Goal: Transaction & Acquisition: Book appointment/travel/reservation

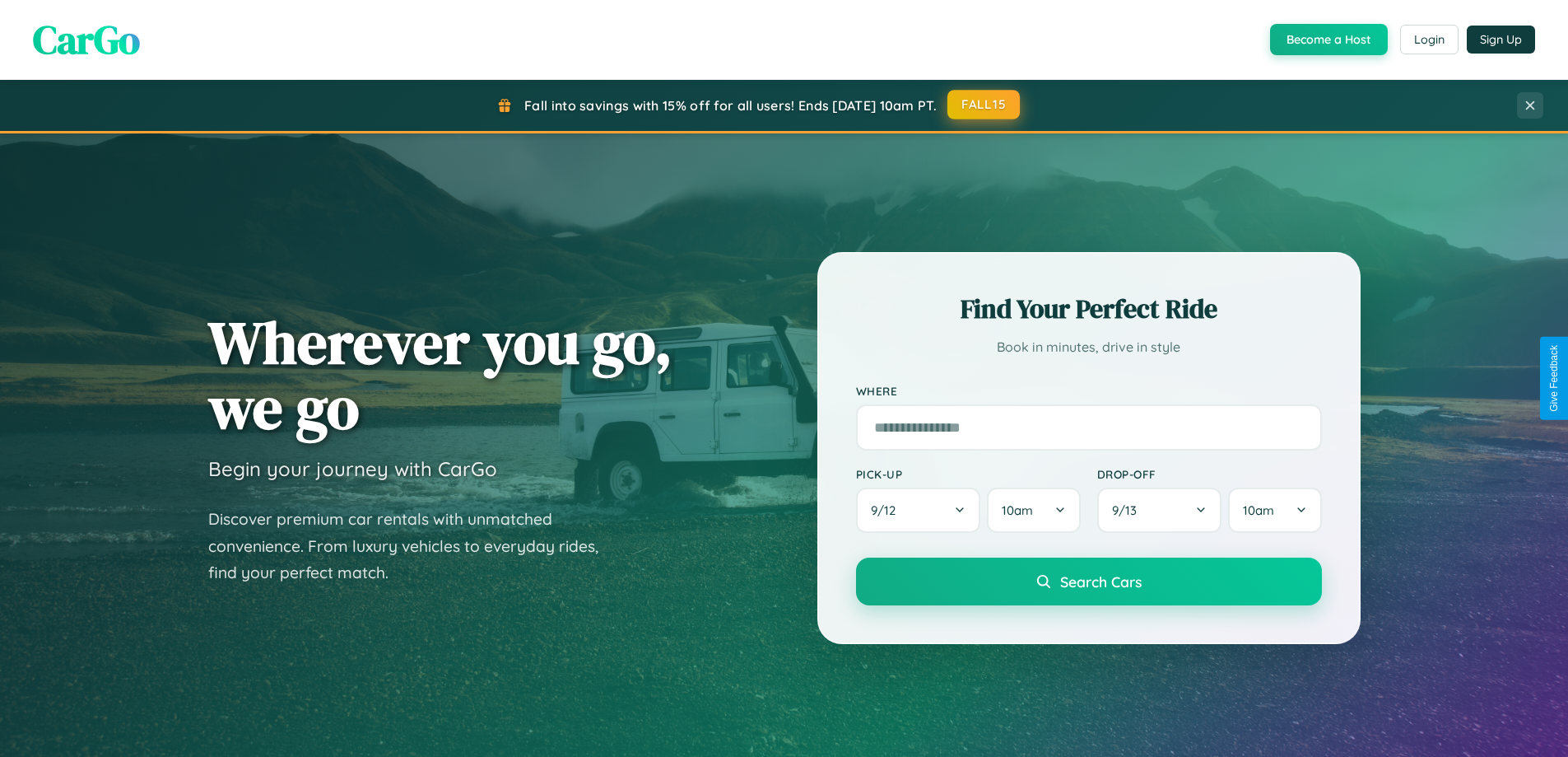
click at [984, 105] on button "FALL15" at bounding box center [983, 105] width 72 height 30
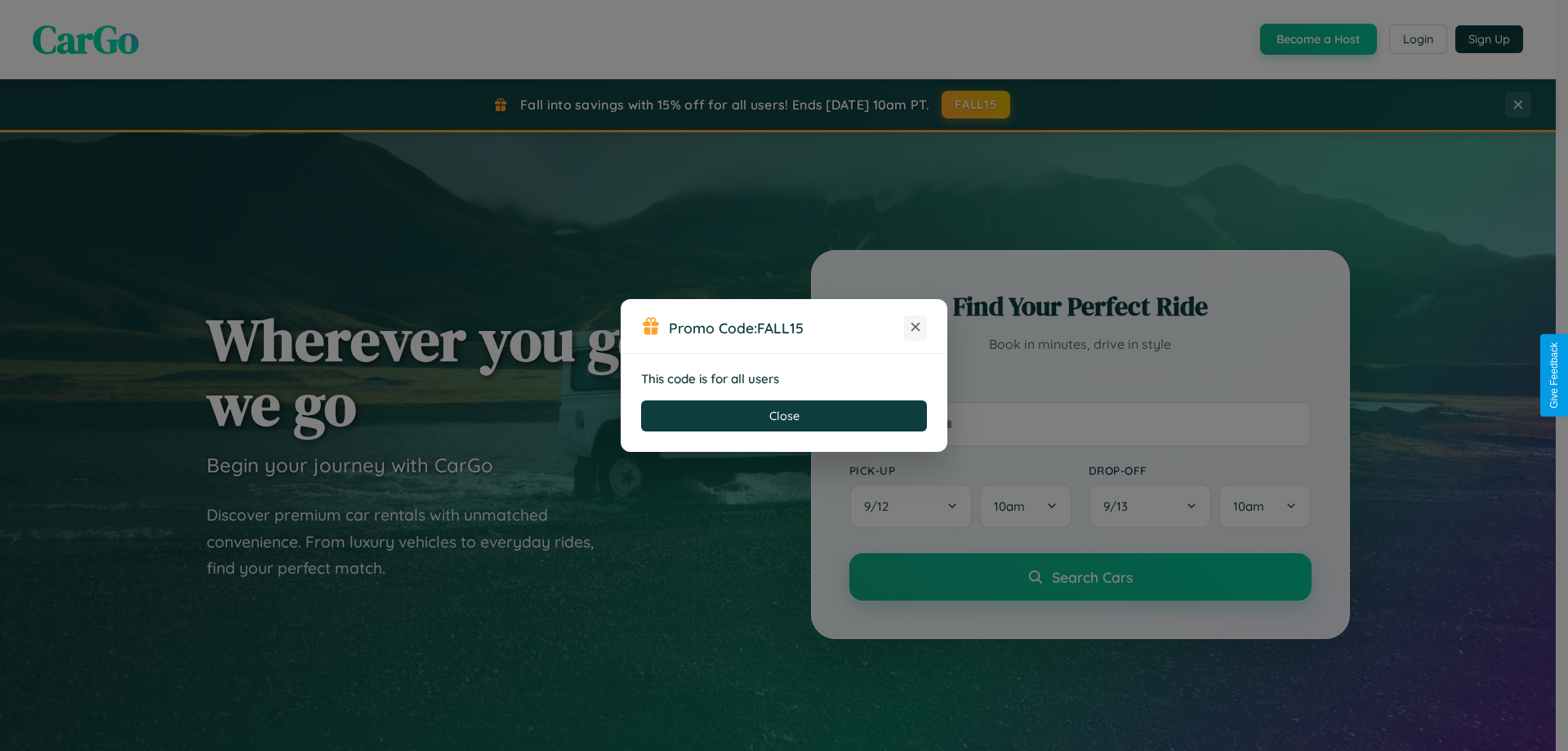
click at [916, 328] on icon at bounding box center [915, 326] width 16 height 16
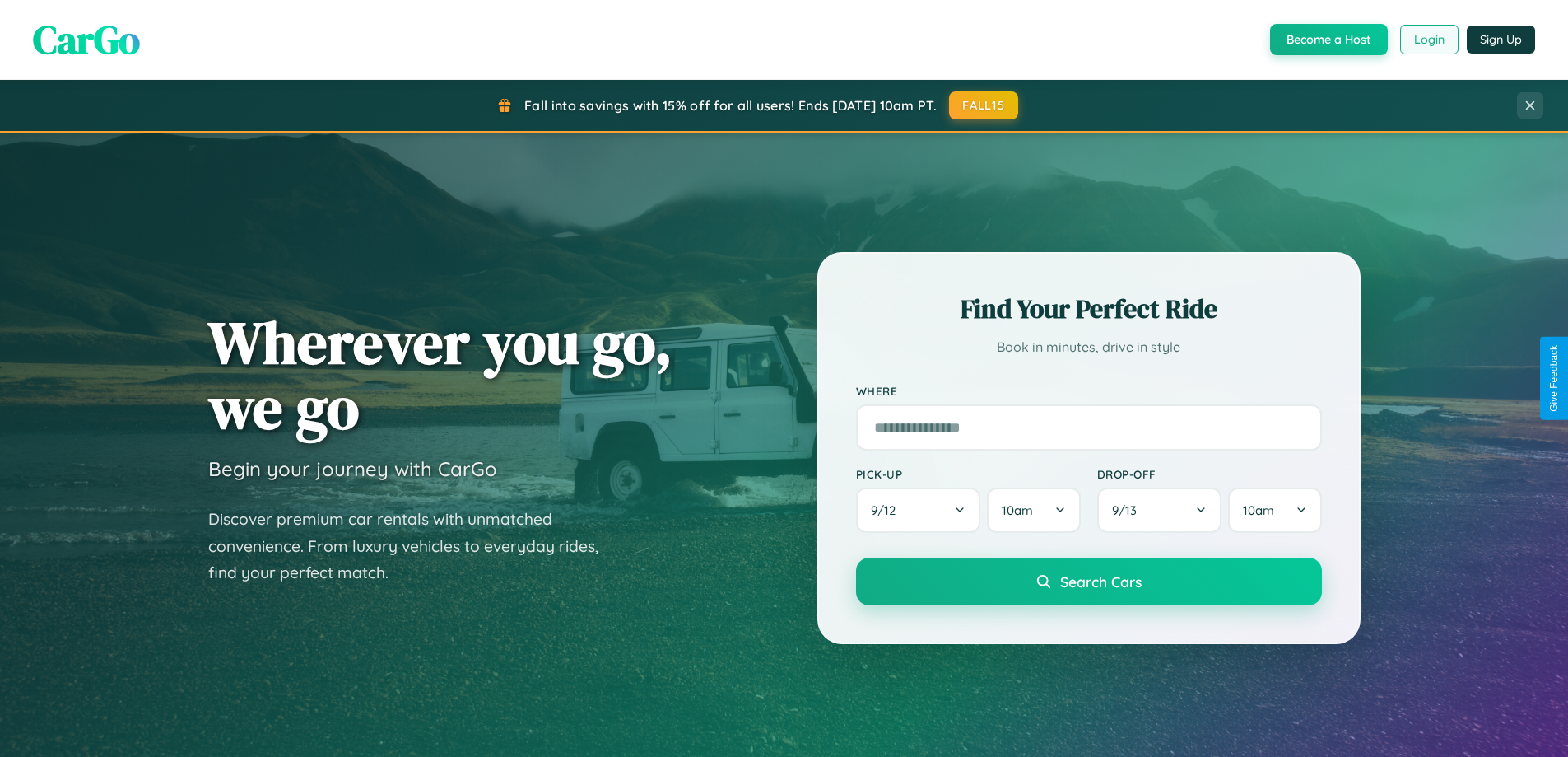
click at [1428, 39] on button "Login" at bounding box center [1429, 39] width 58 height 30
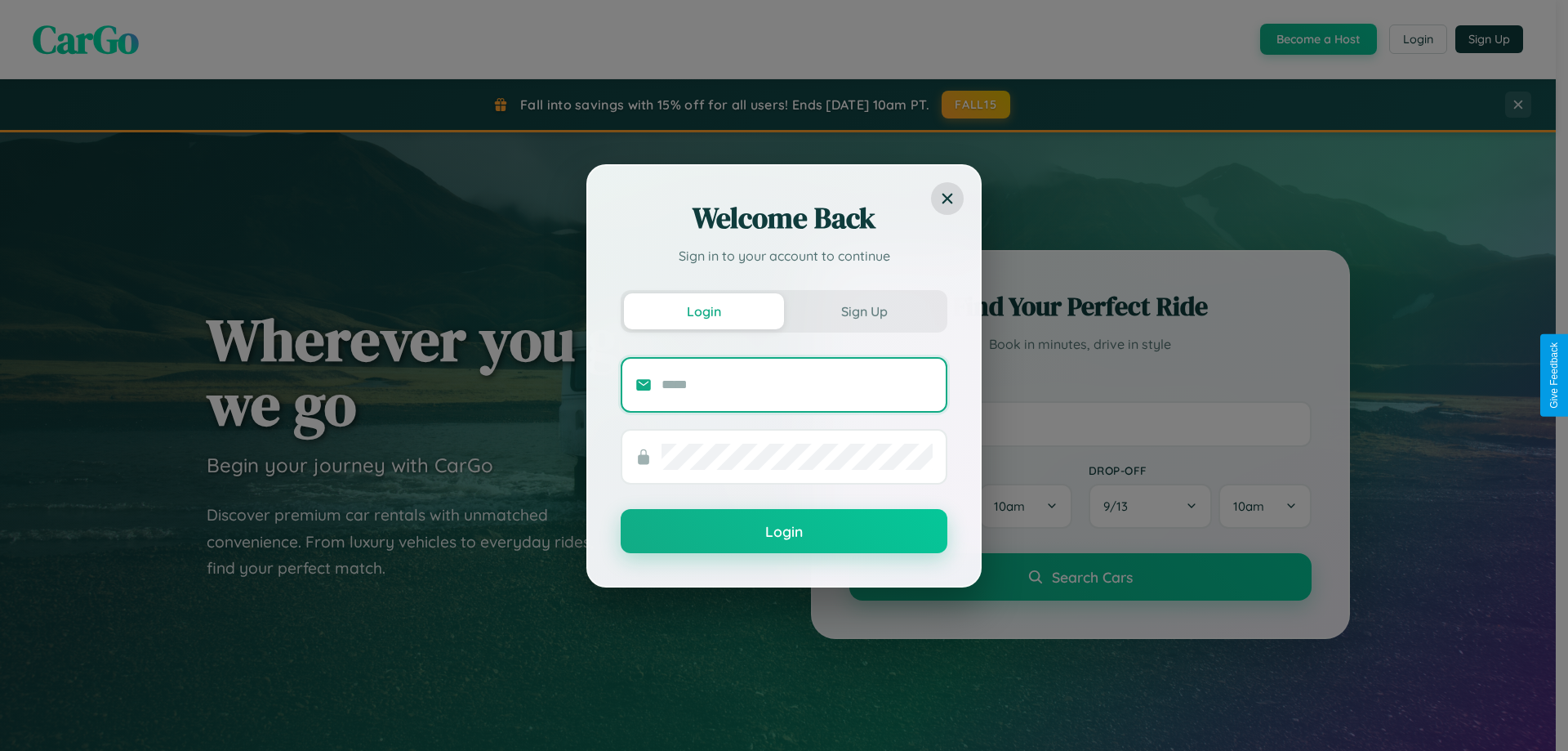
click at [797, 384] on input "text" at bounding box center [797, 385] width 272 height 26
type input "**********"
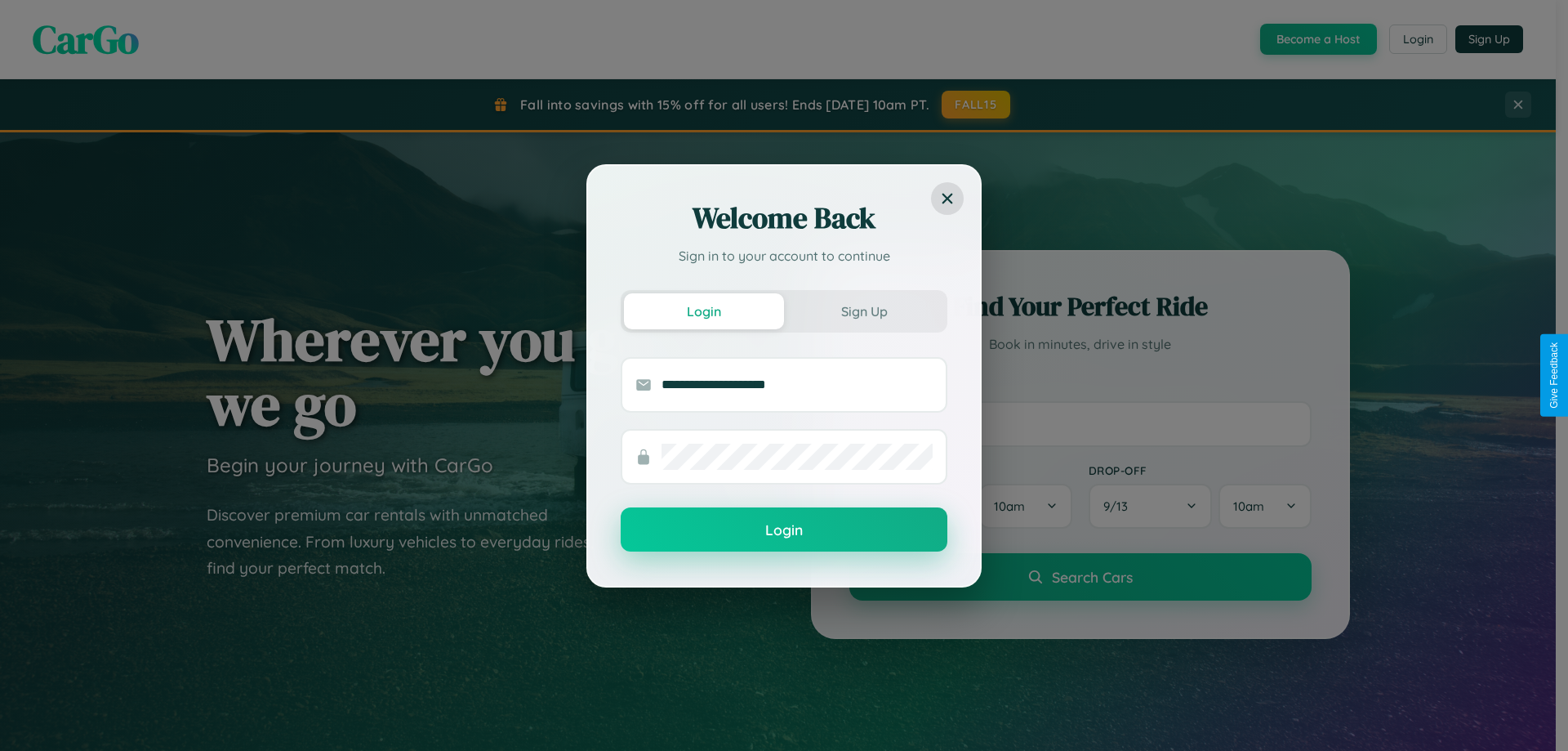
click at [784, 530] on button "Login" at bounding box center [784, 529] width 327 height 44
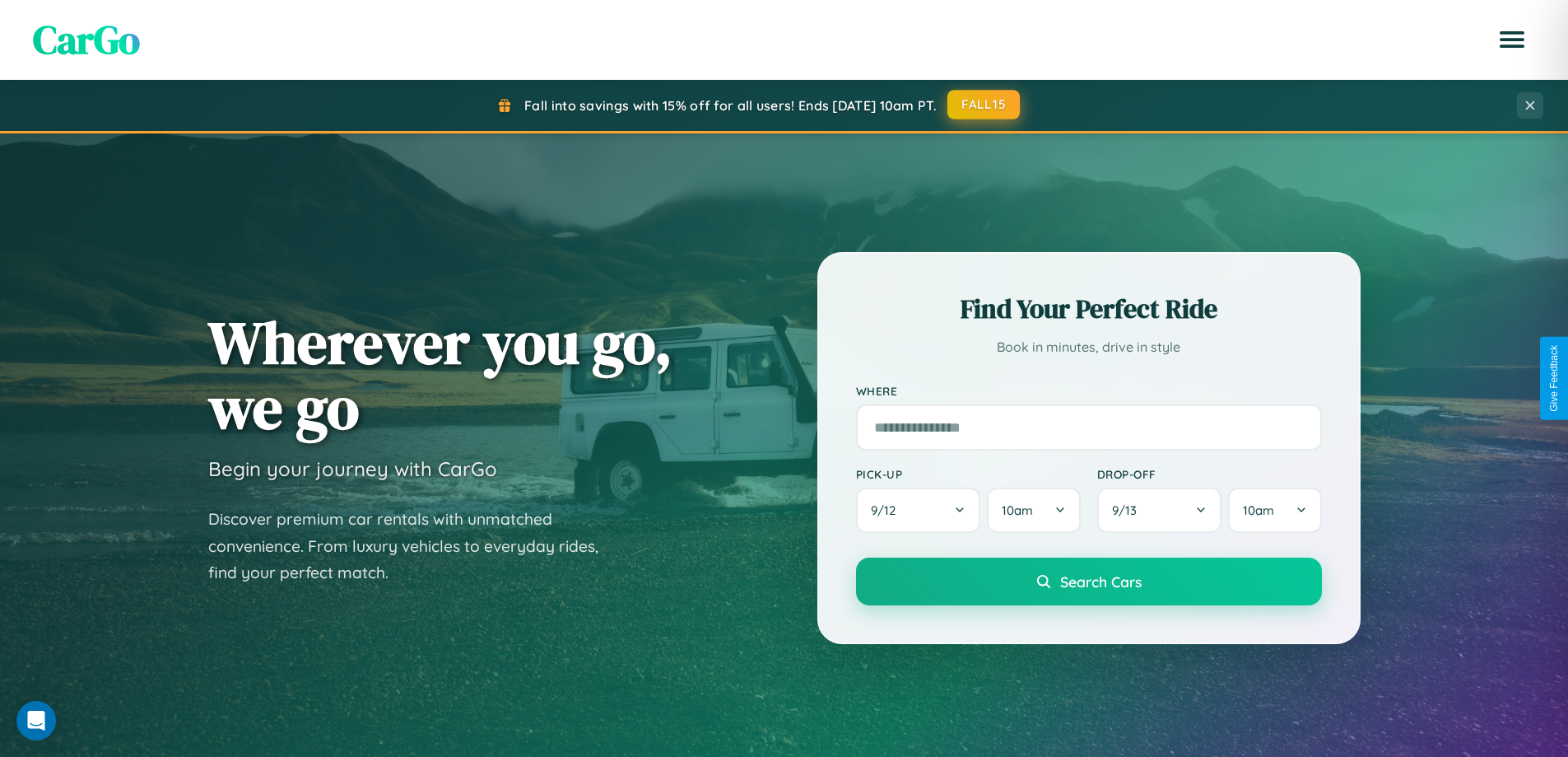
click at [984, 106] on button "FALL15" at bounding box center [983, 105] width 72 height 30
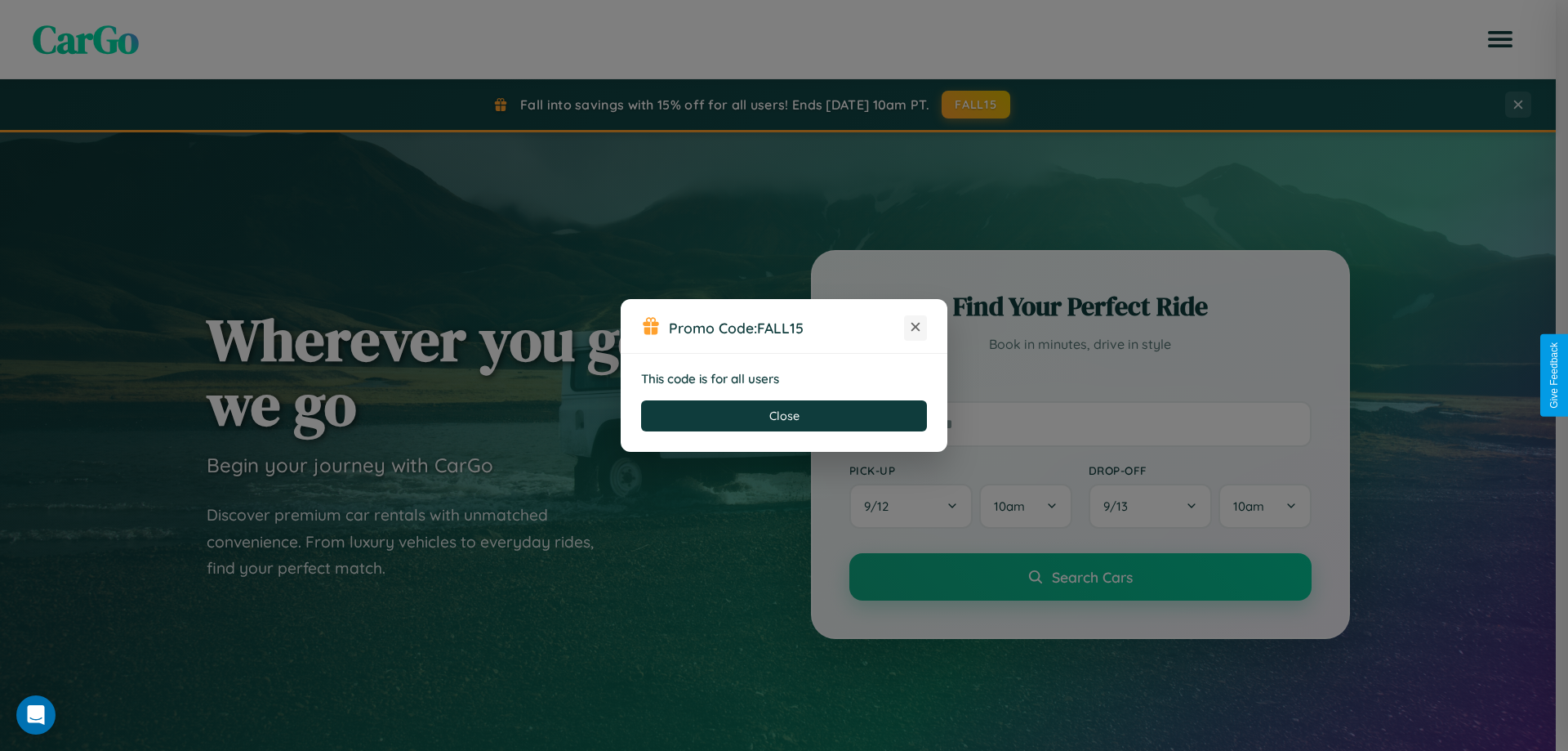
click at [916, 328] on icon at bounding box center [915, 326] width 16 height 16
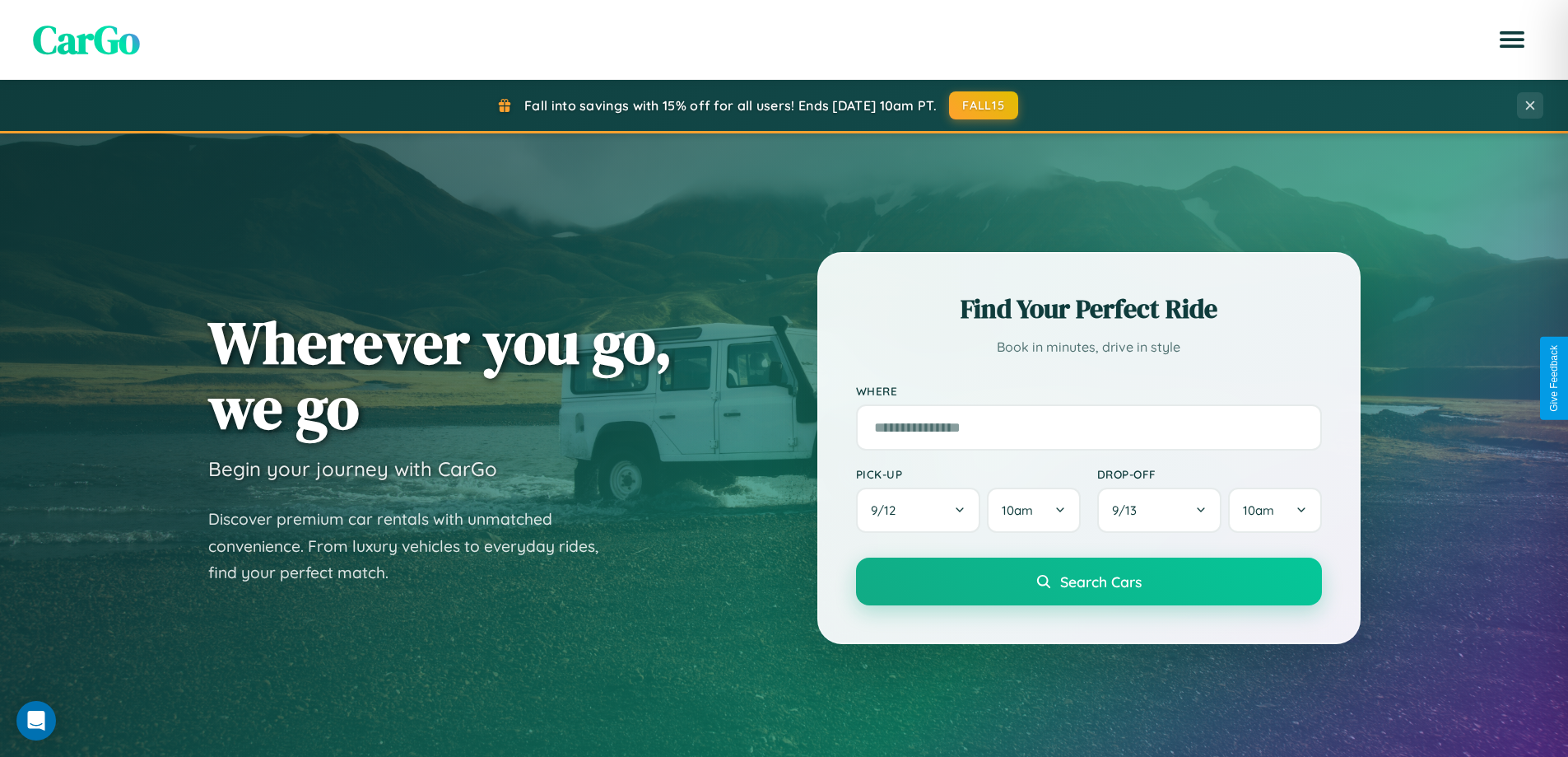
scroll to position [49, 0]
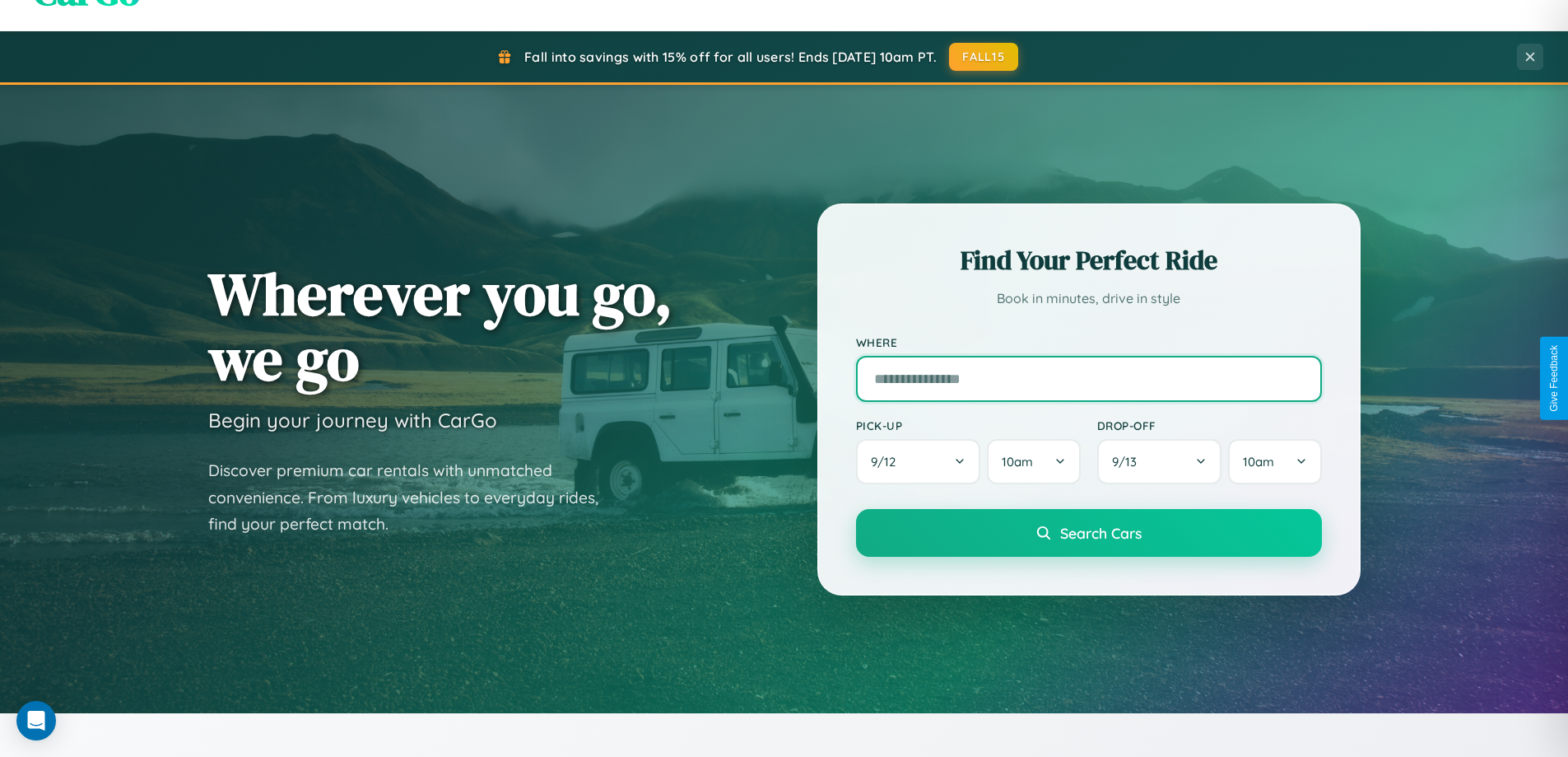
click at [1088, 378] on input "text" at bounding box center [1089, 378] width 465 height 46
type input "*******"
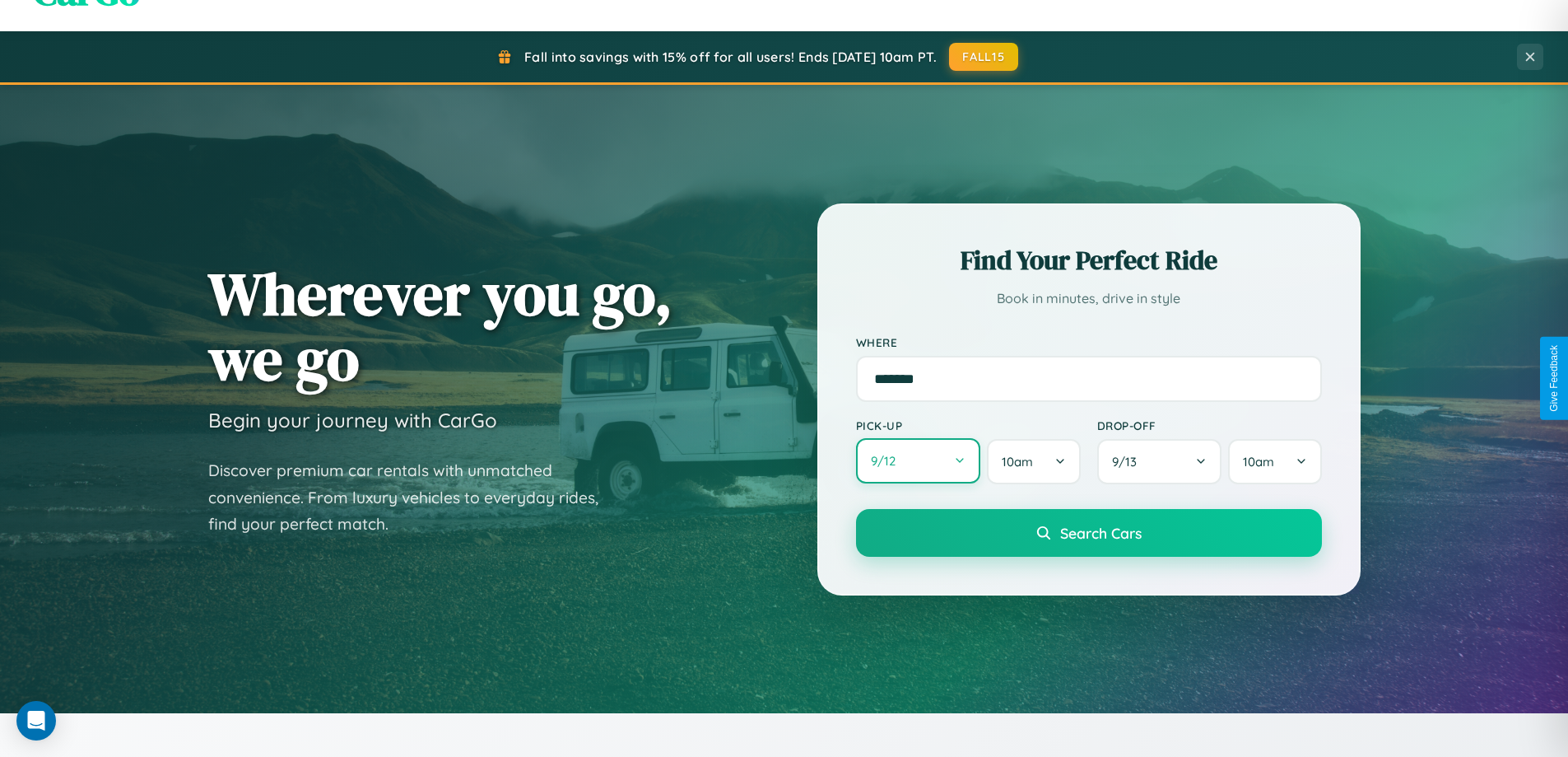
click at [918, 461] on button "9 / 12" at bounding box center [919, 460] width 126 height 45
select select "*"
select select "****"
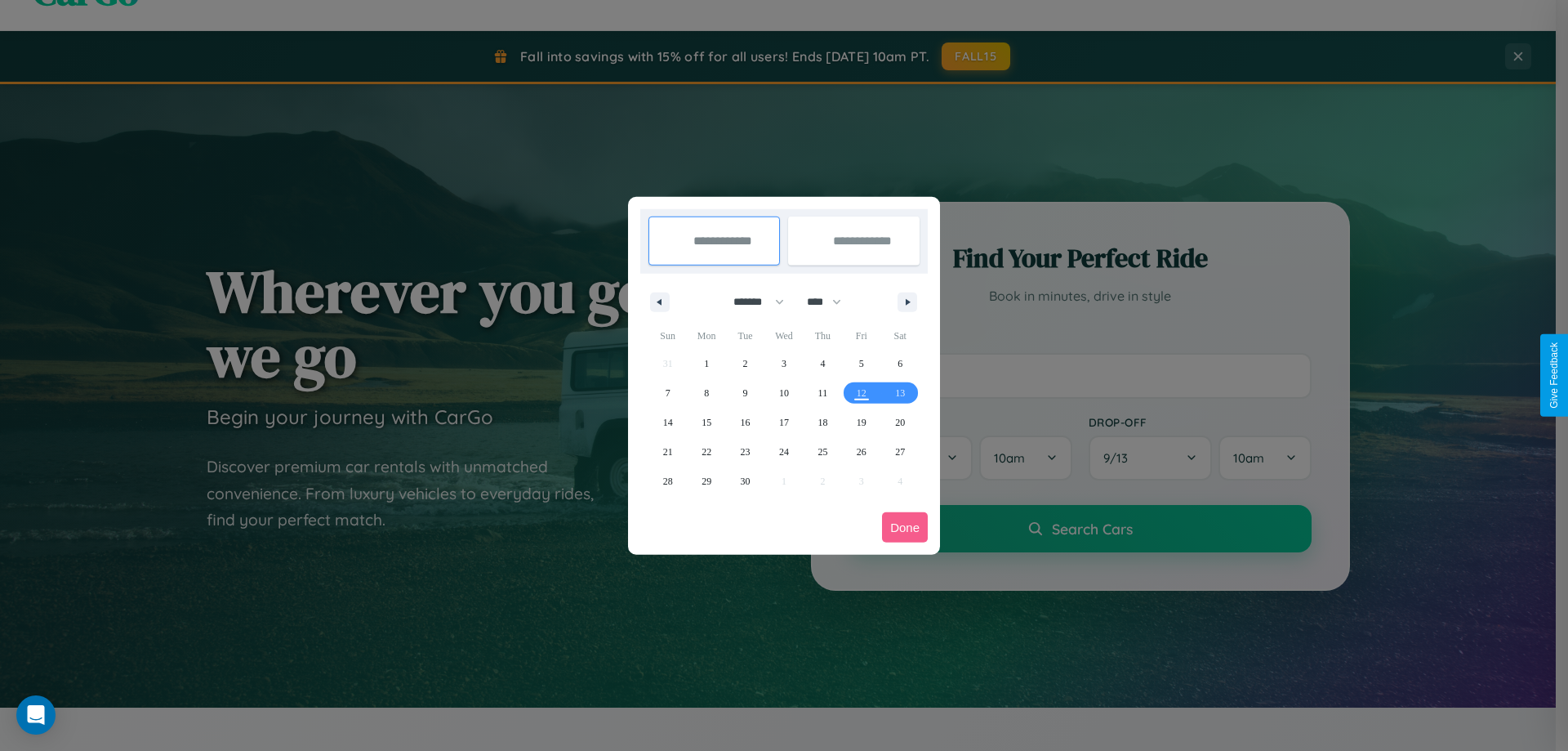
click at [752, 301] on select "******* ******** ***** ***** *** **** **** ****** ********* ******* ******** **…" at bounding box center [756, 301] width 69 height 27
select select "**"
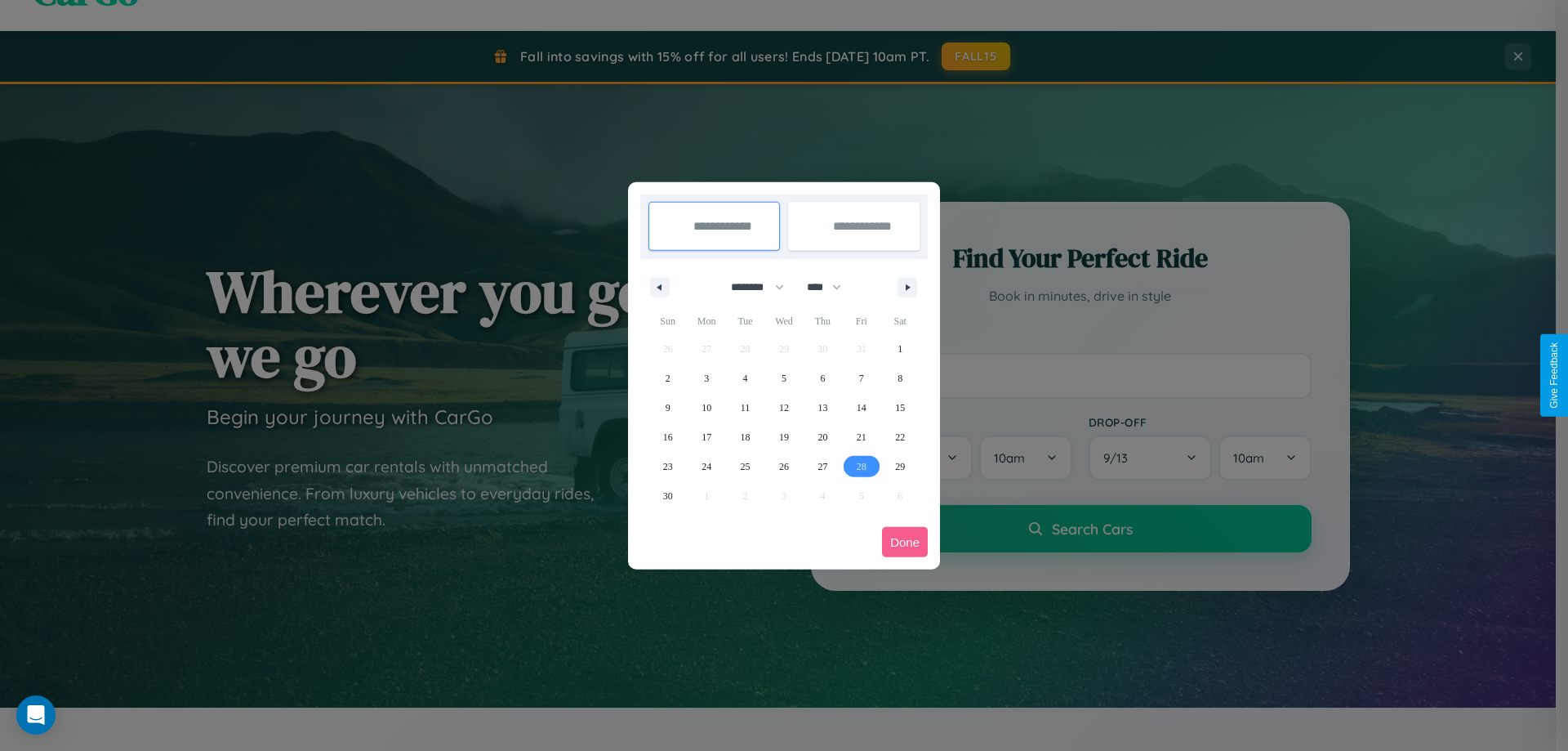
click at [861, 465] on span "28" at bounding box center [861, 466] width 10 height 29
type input "**********"
click at [907, 286] on icon "button" at bounding box center [910, 288] width 8 height 7
select select "**"
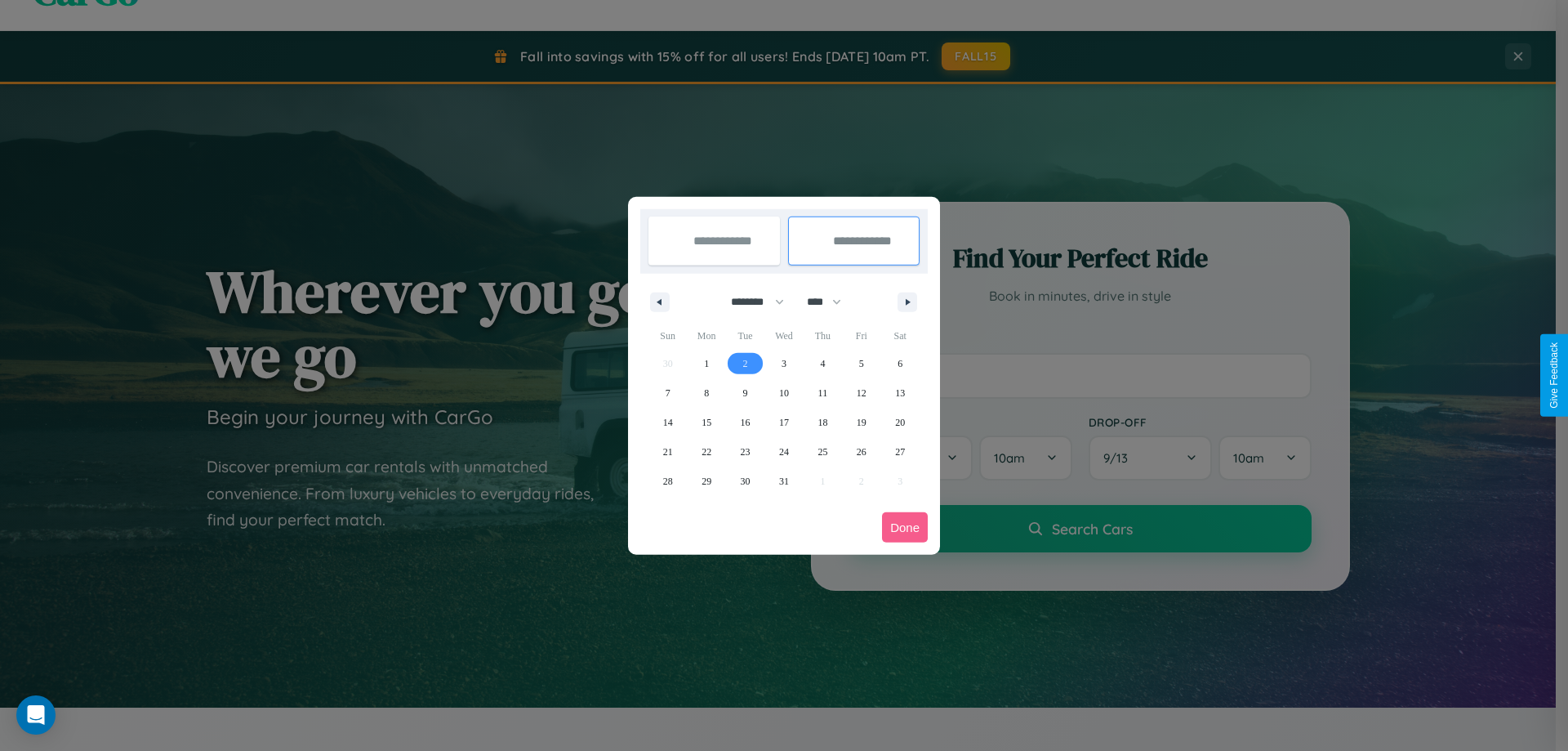
click at [745, 363] on span "2" at bounding box center [746, 363] width 5 height 29
type input "**********"
select select "**"
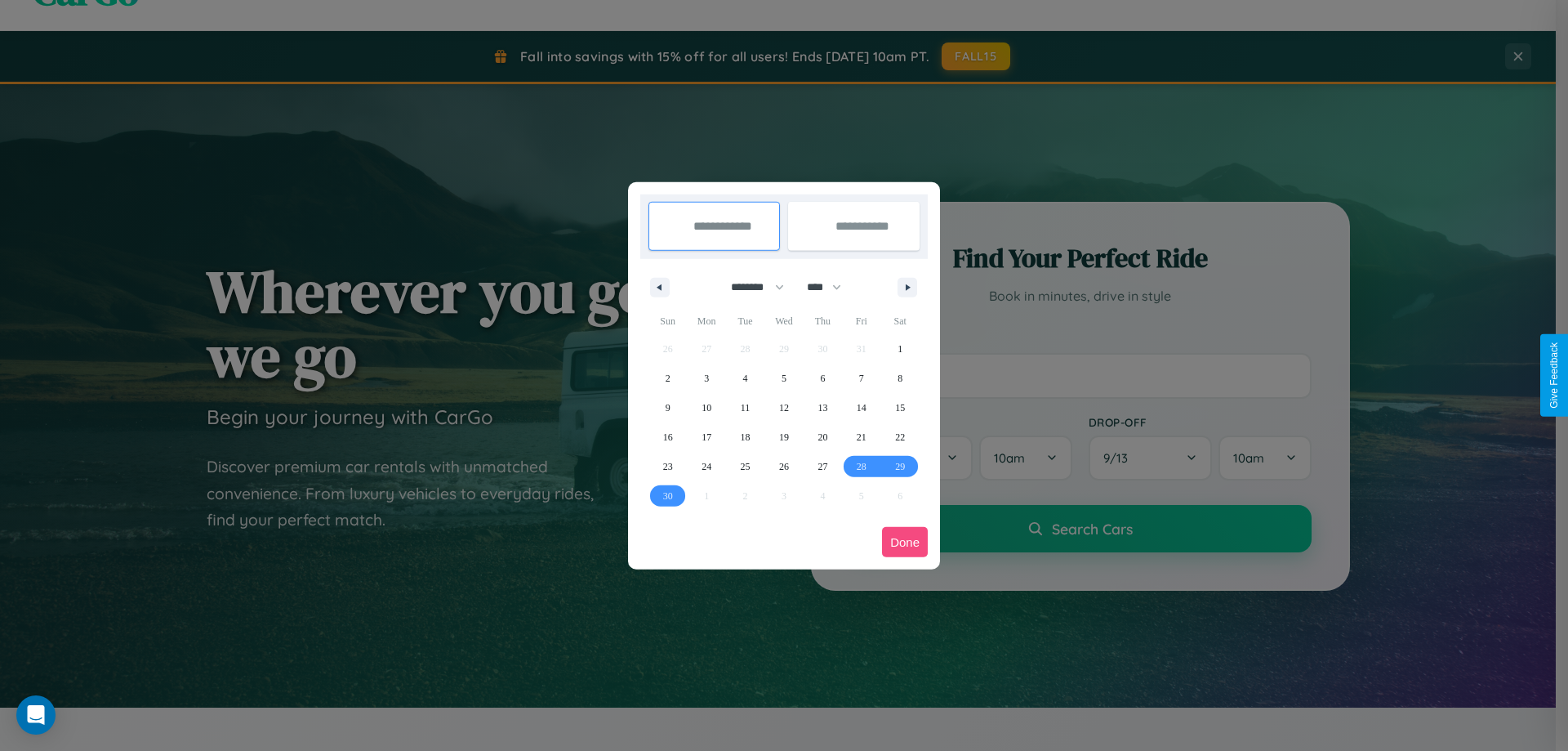
click at [905, 542] on button "Done" at bounding box center [905, 542] width 46 height 30
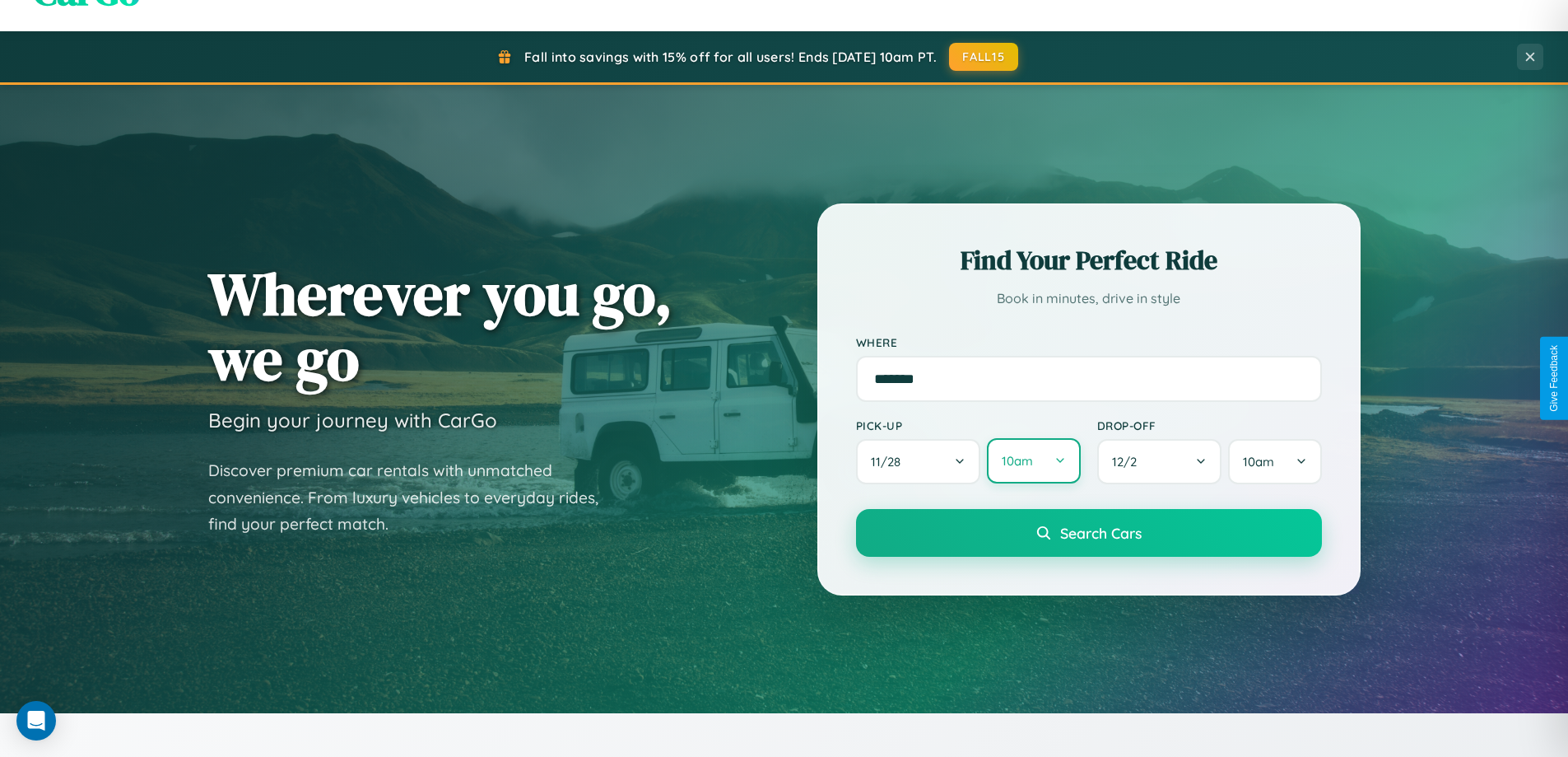
click at [1033, 462] on button "10am" at bounding box center [1033, 460] width 93 height 45
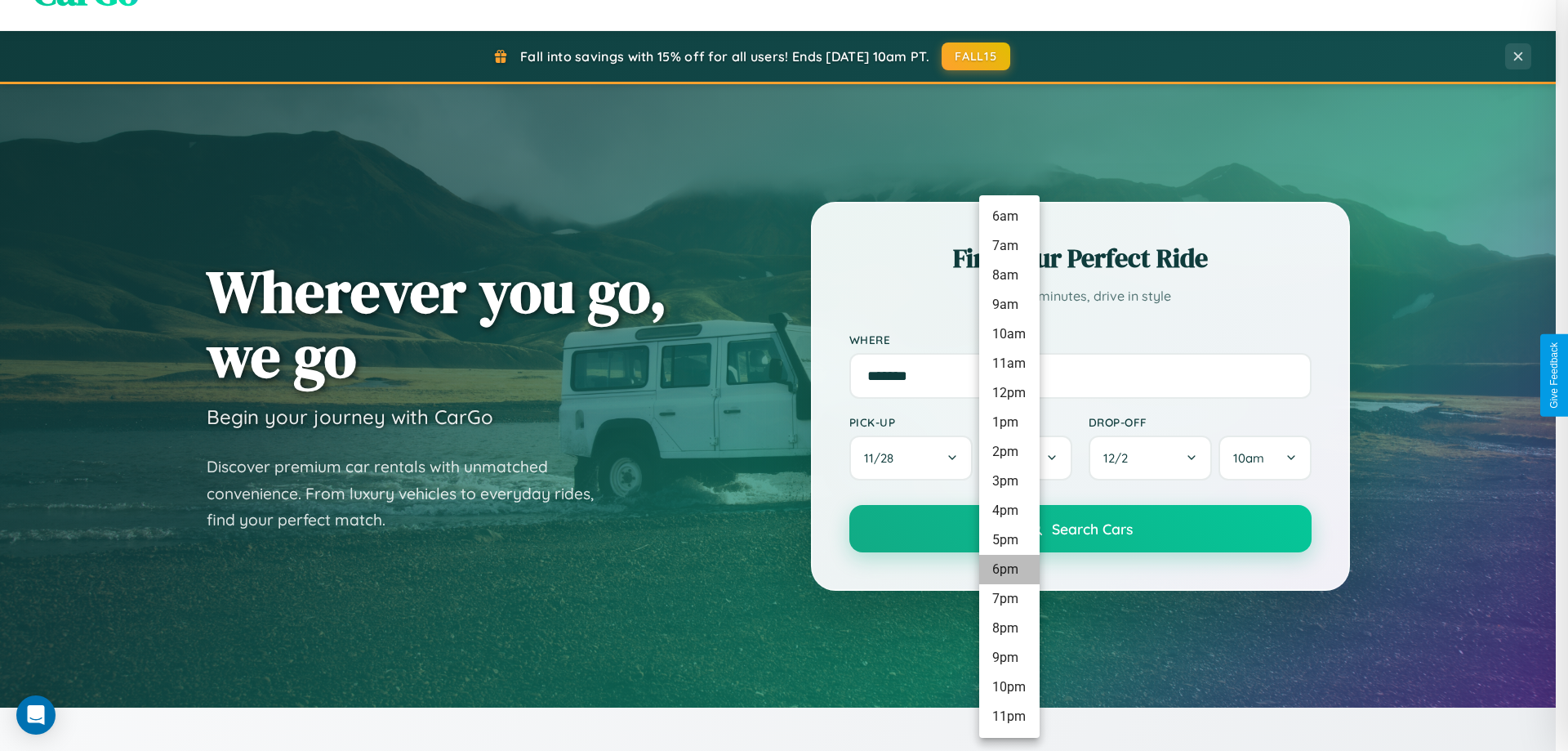
click at [1008, 569] on li "6pm" at bounding box center [1009, 569] width 61 height 29
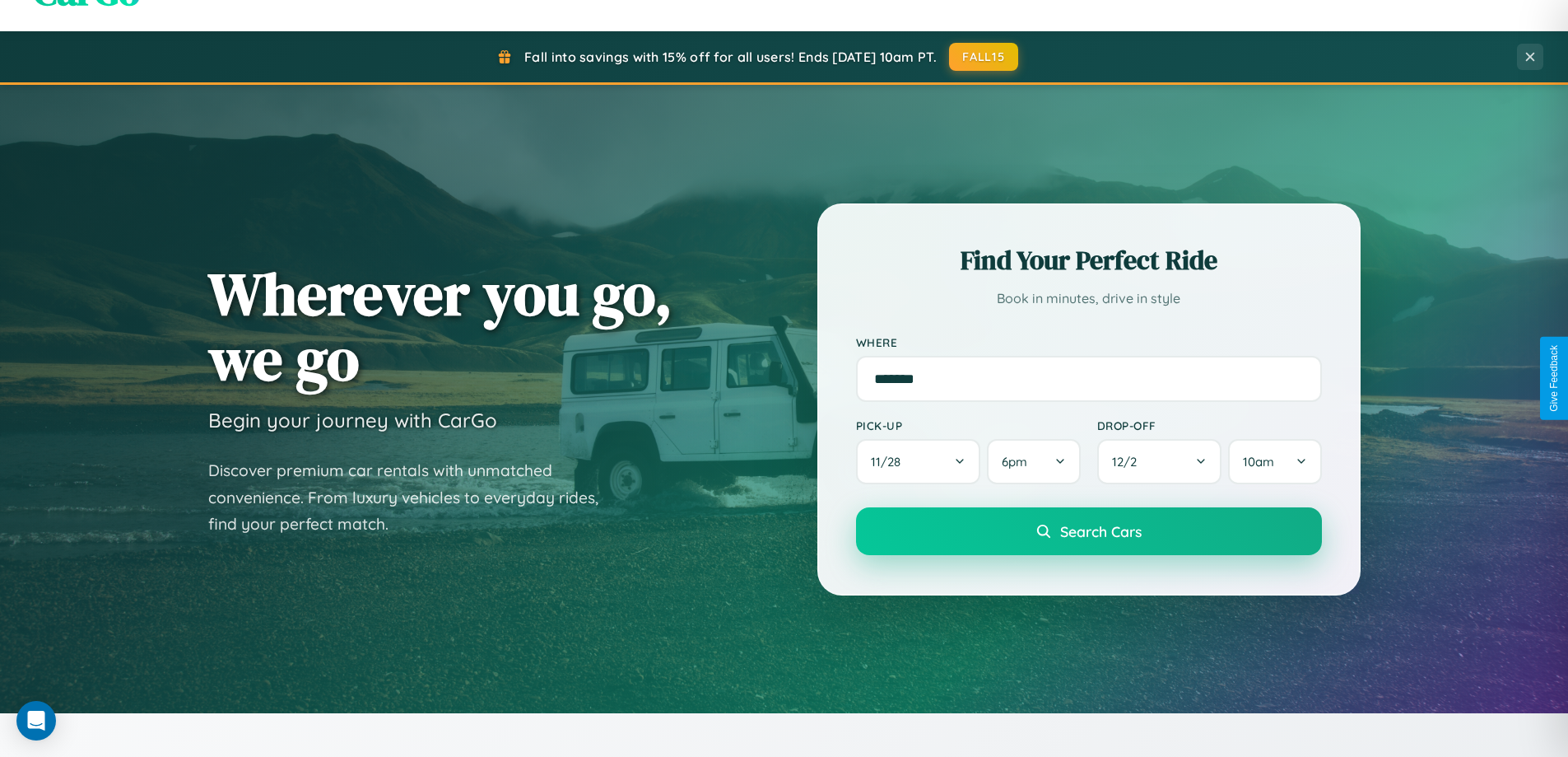
click at [1088, 532] on span "Search Cars" at bounding box center [1100, 531] width 81 height 18
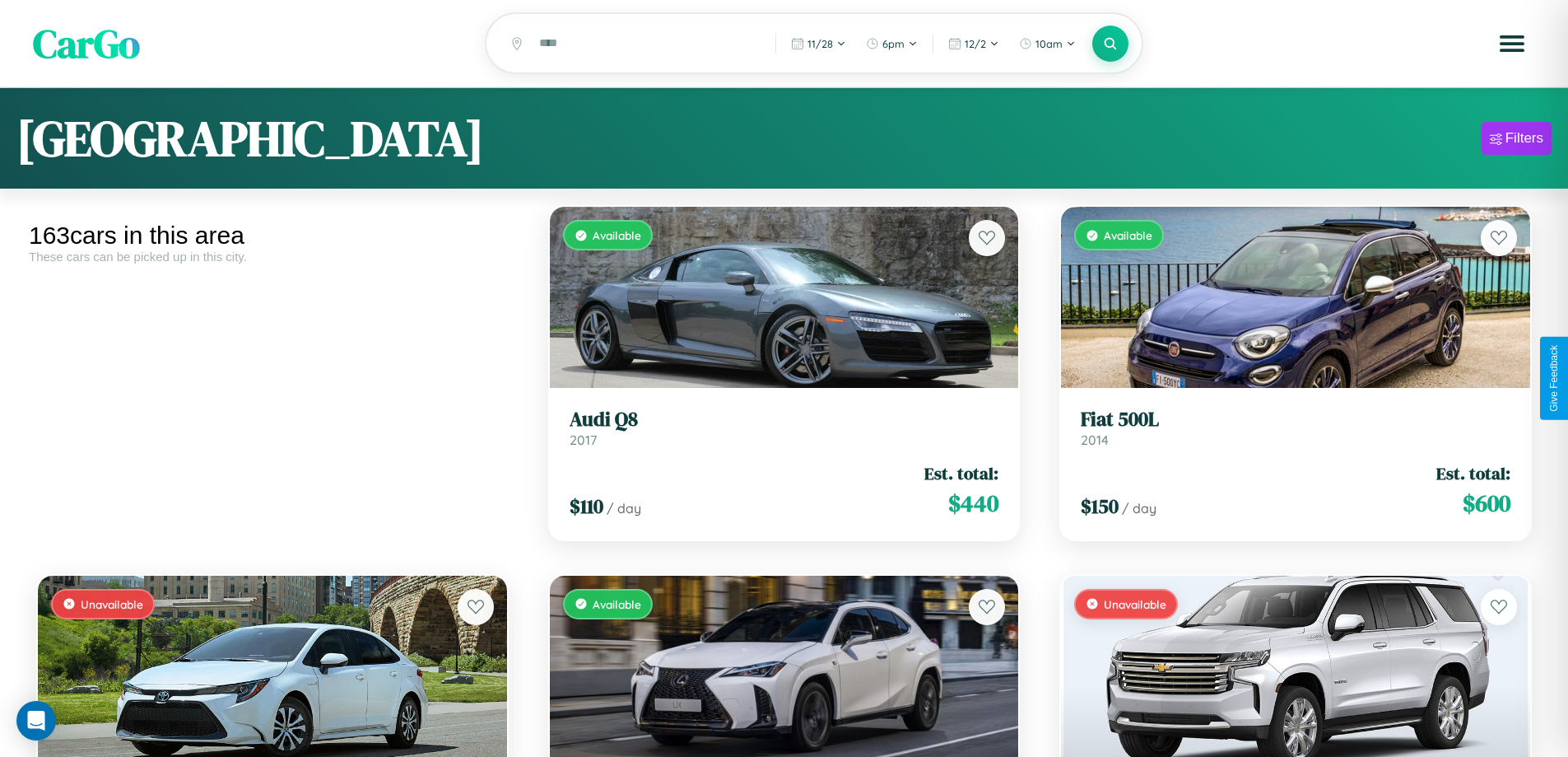
scroll to position [14614, 0]
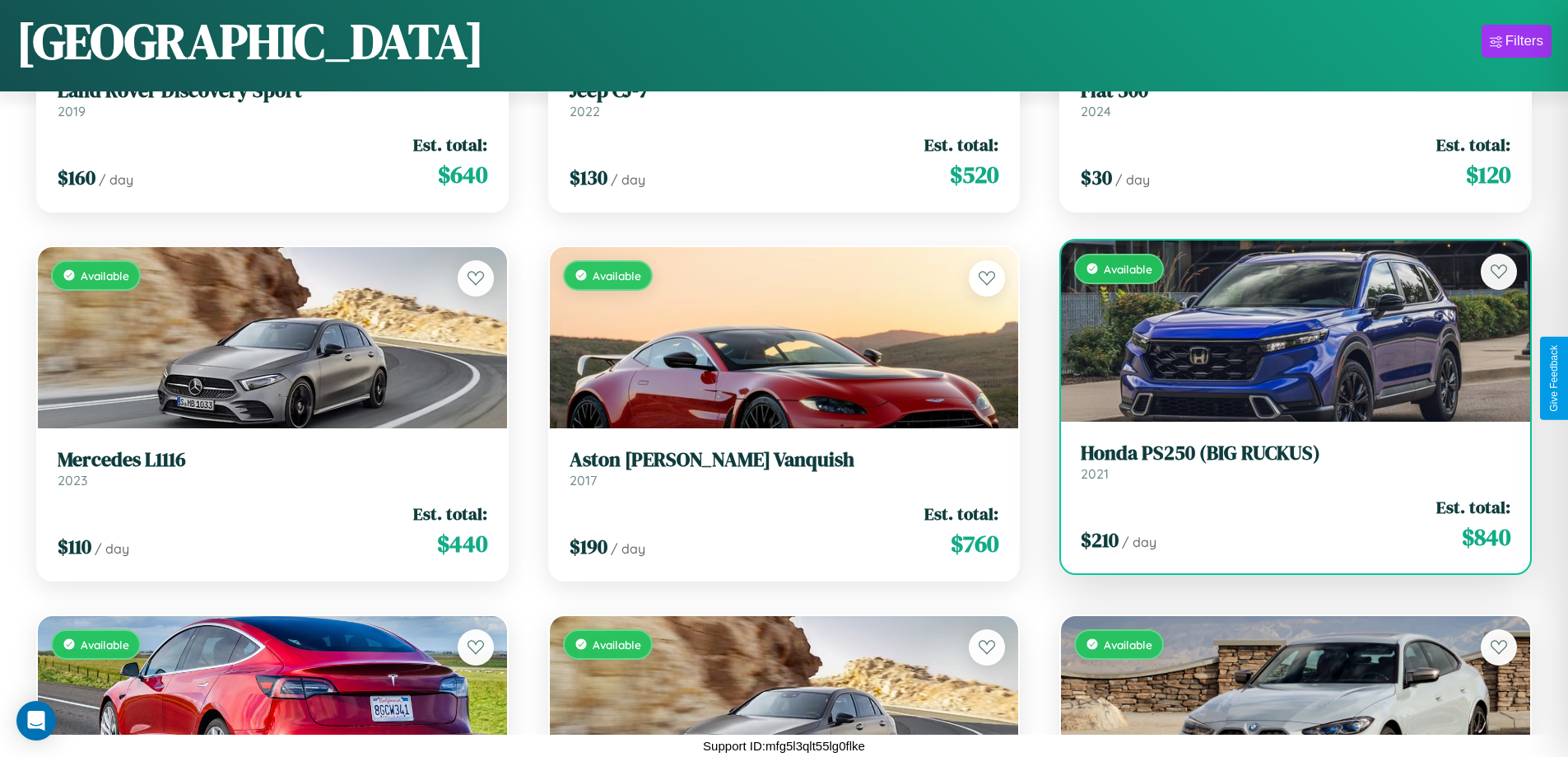
click at [1285, 461] on h3 "Honda PS250 (BIG RUCKUS)" at bounding box center [1295, 453] width 430 height 24
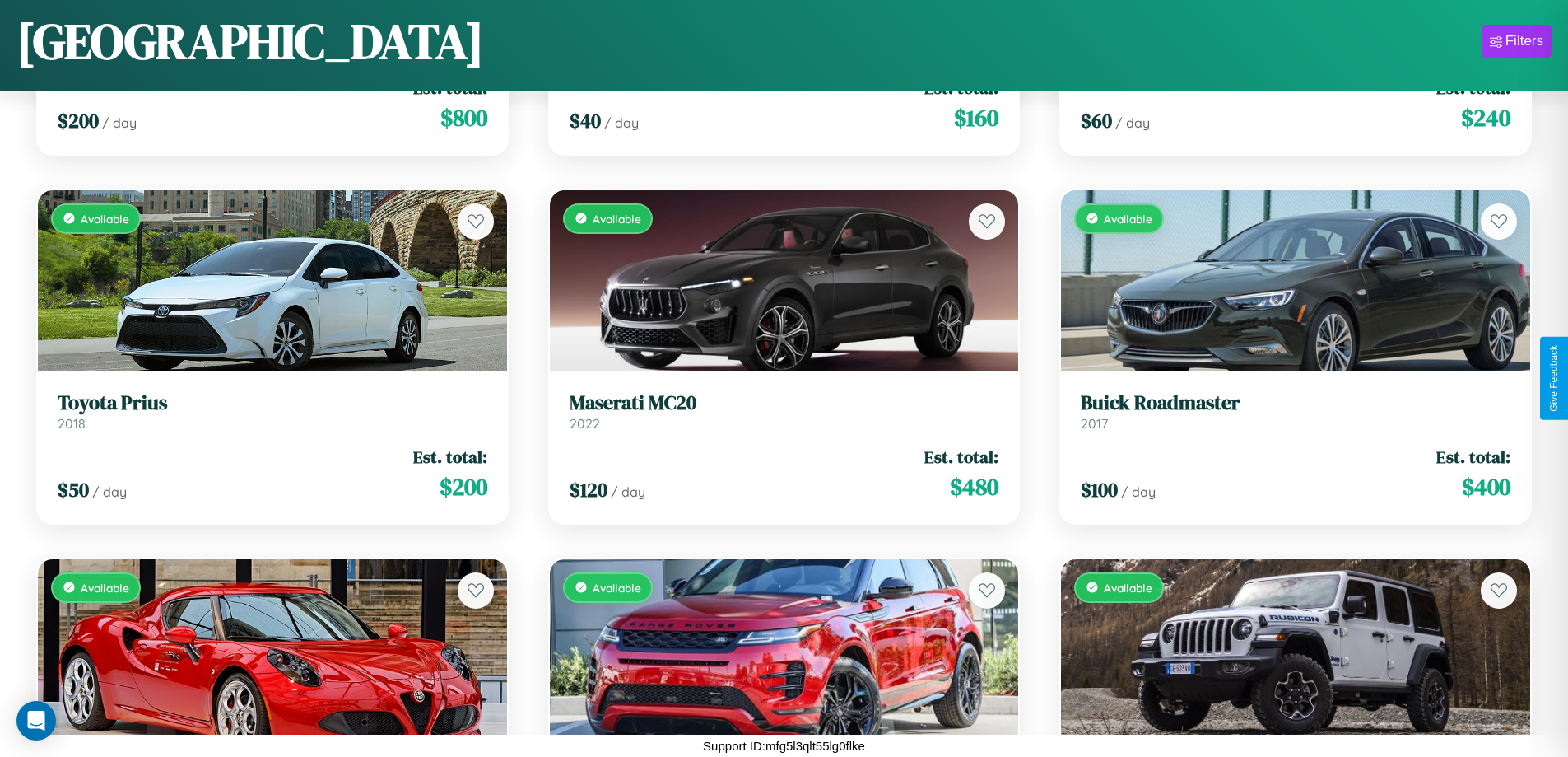
scroll to position [3919, 0]
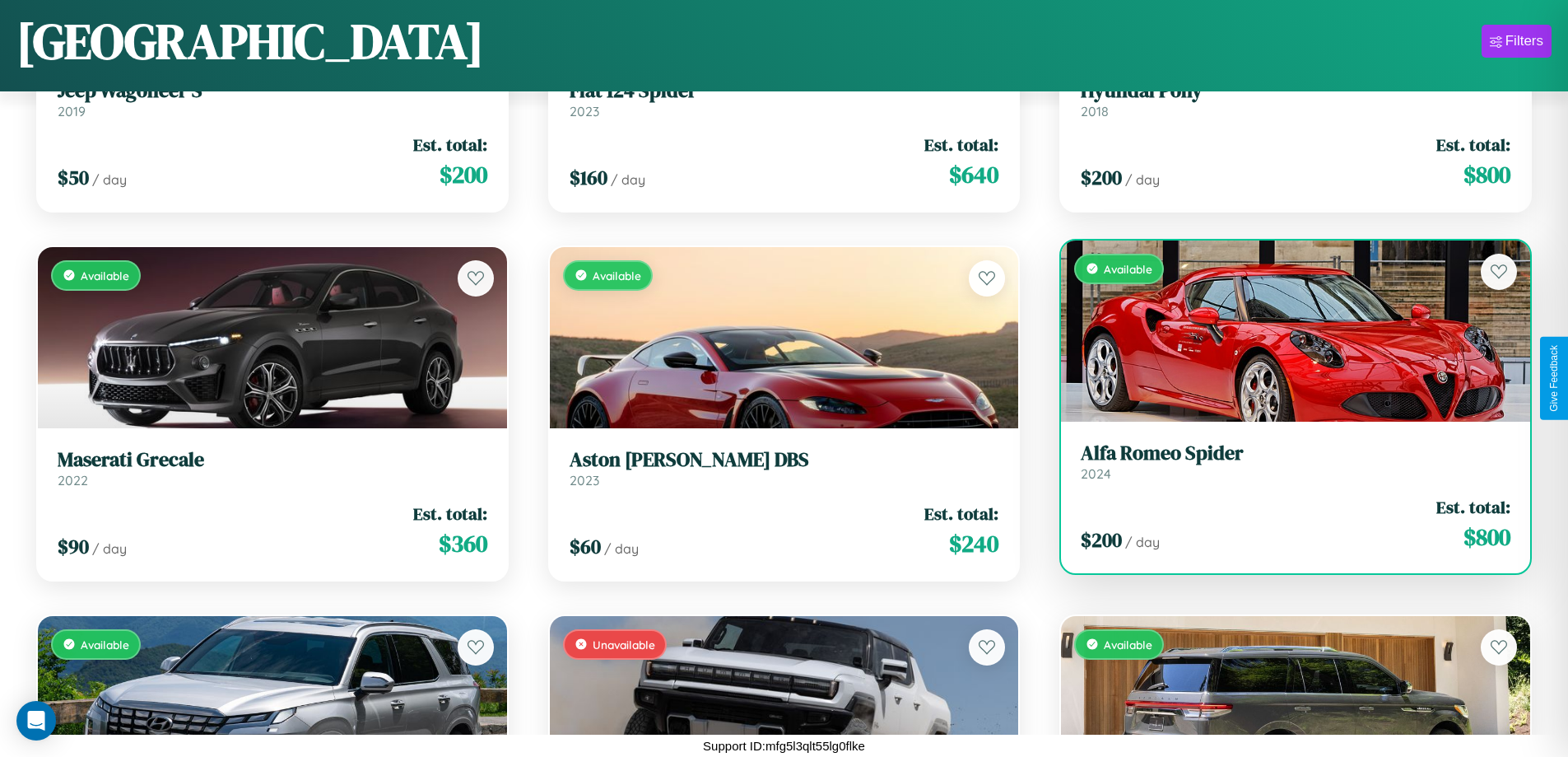
click at [1285, 467] on link "Alfa Romeo Spider 2024" at bounding box center [1295, 461] width 430 height 40
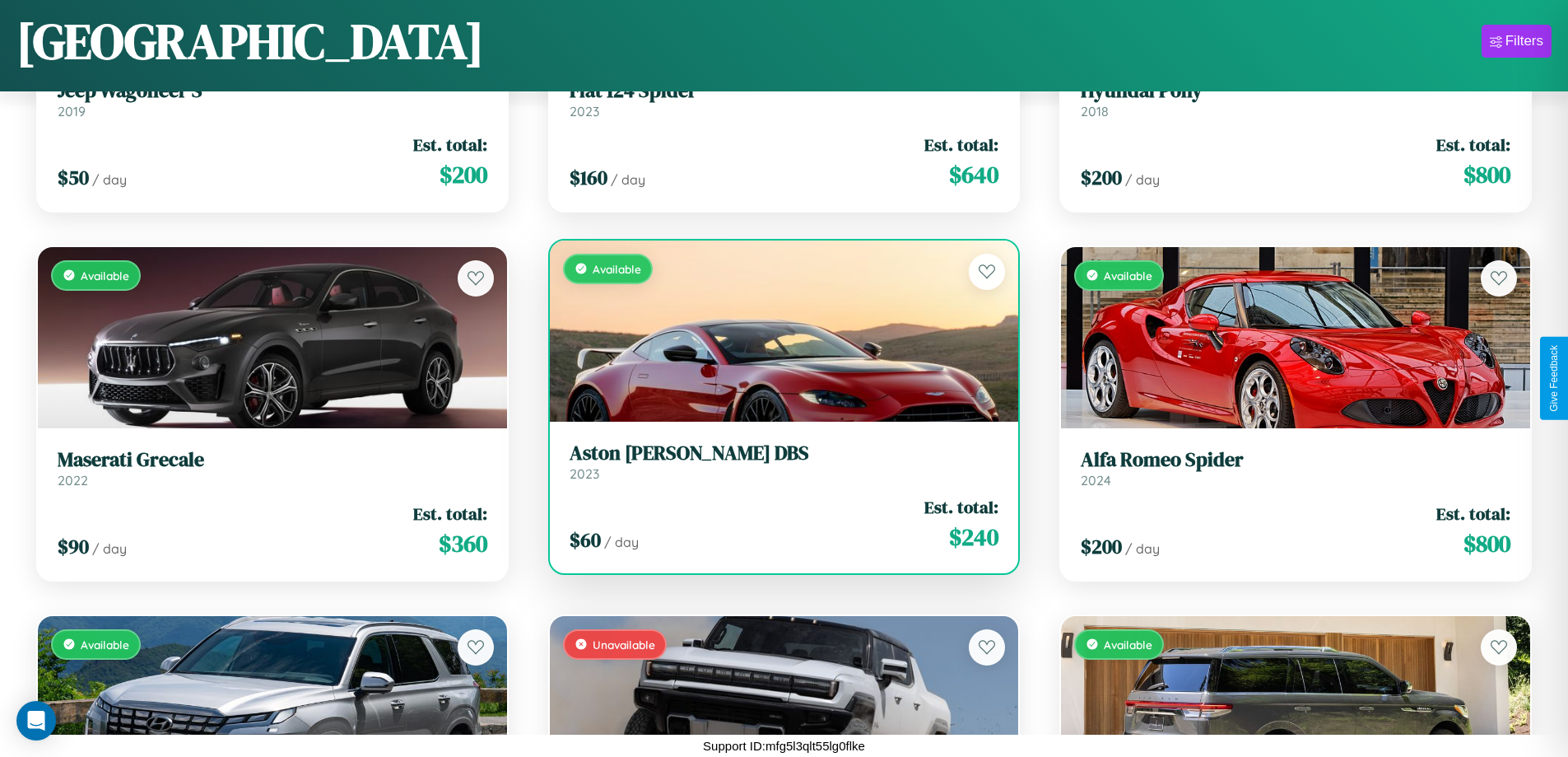
scroll to position [10557, 0]
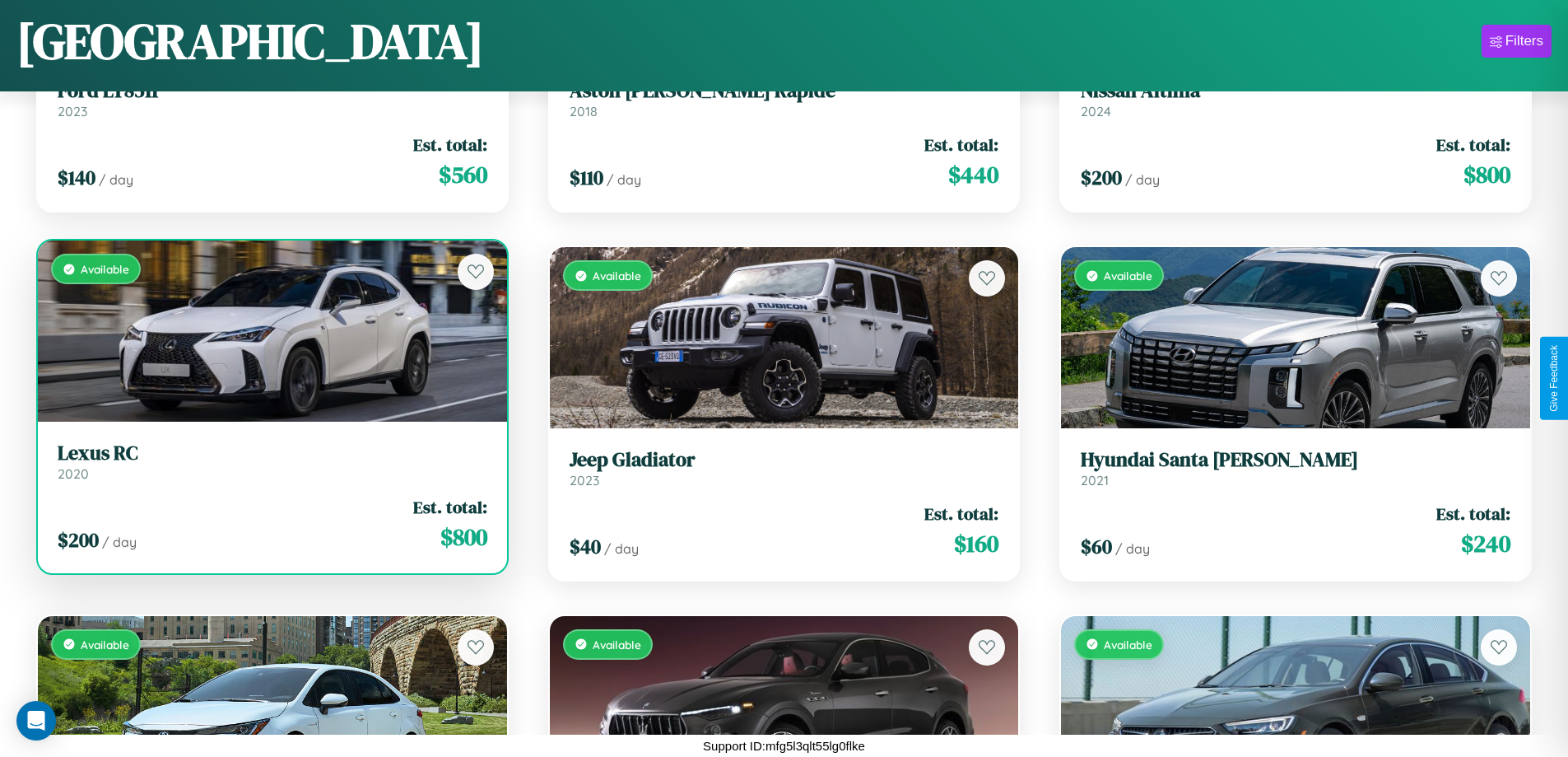
click at [270, 467] on link "Lexus RC 2020" at bounding box center [272, 461] width 430 height 40
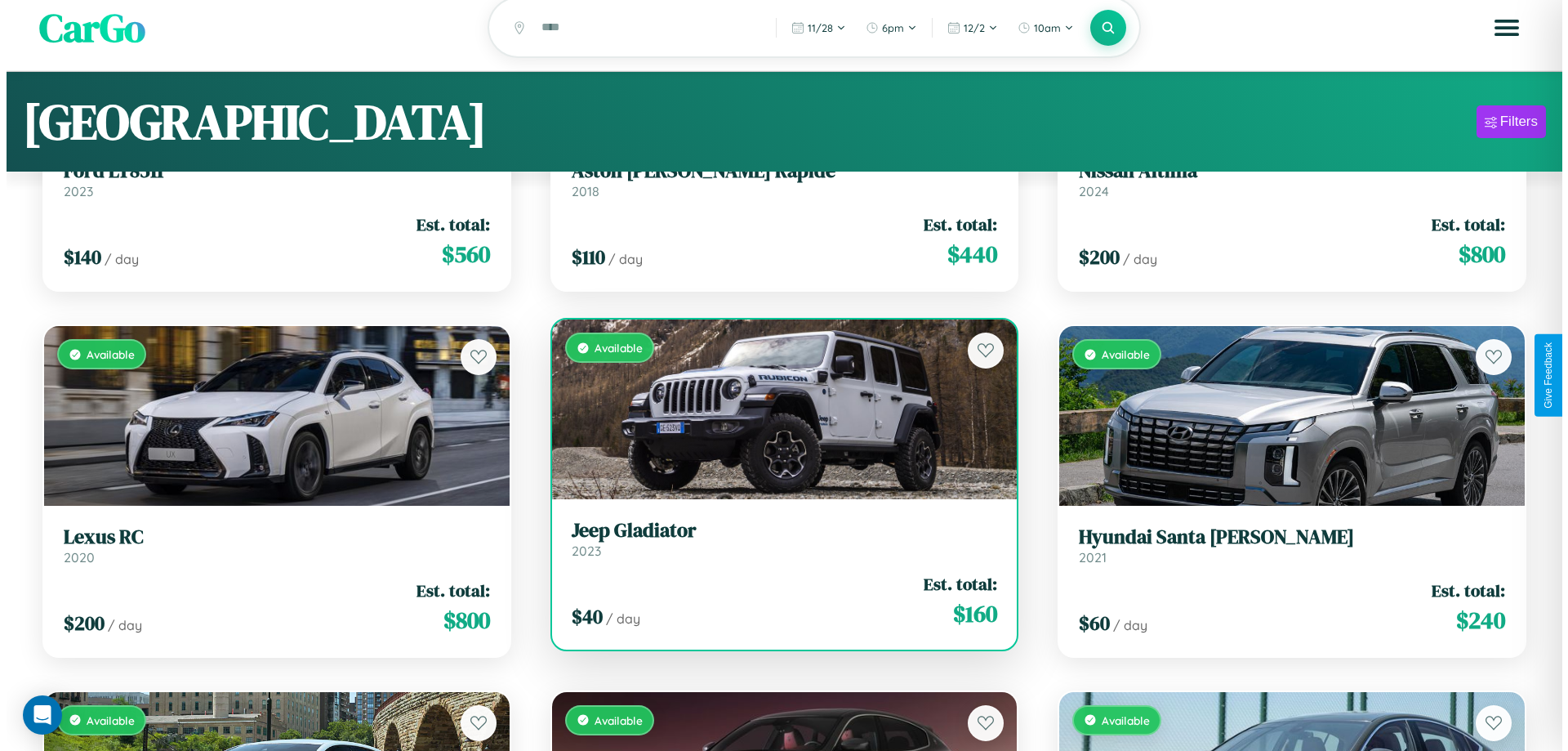
scroll to position [0, 0]
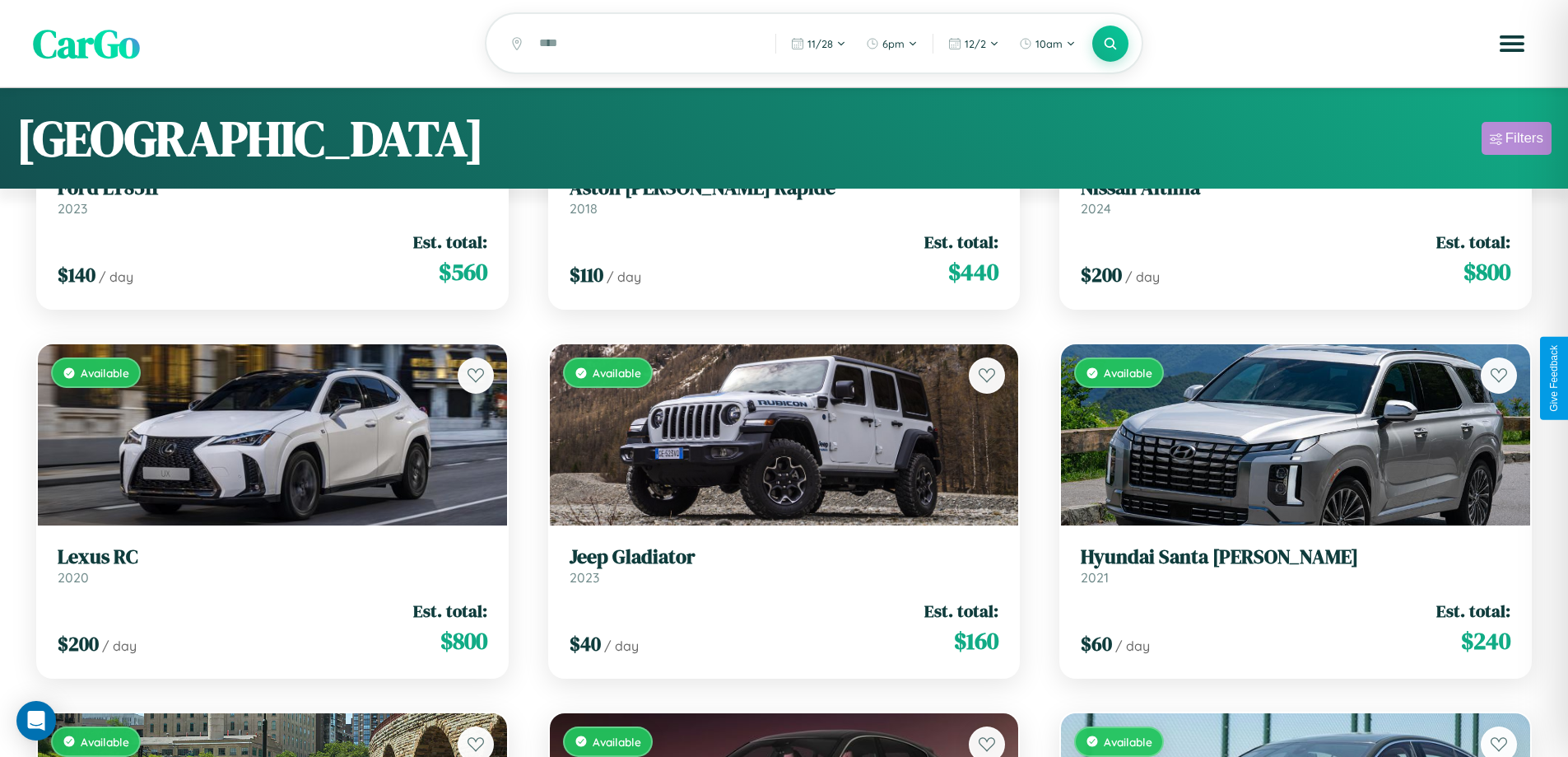
click at [1516, 140] on div "Filters" at bounding box center [1524, 138] width 37 height 17
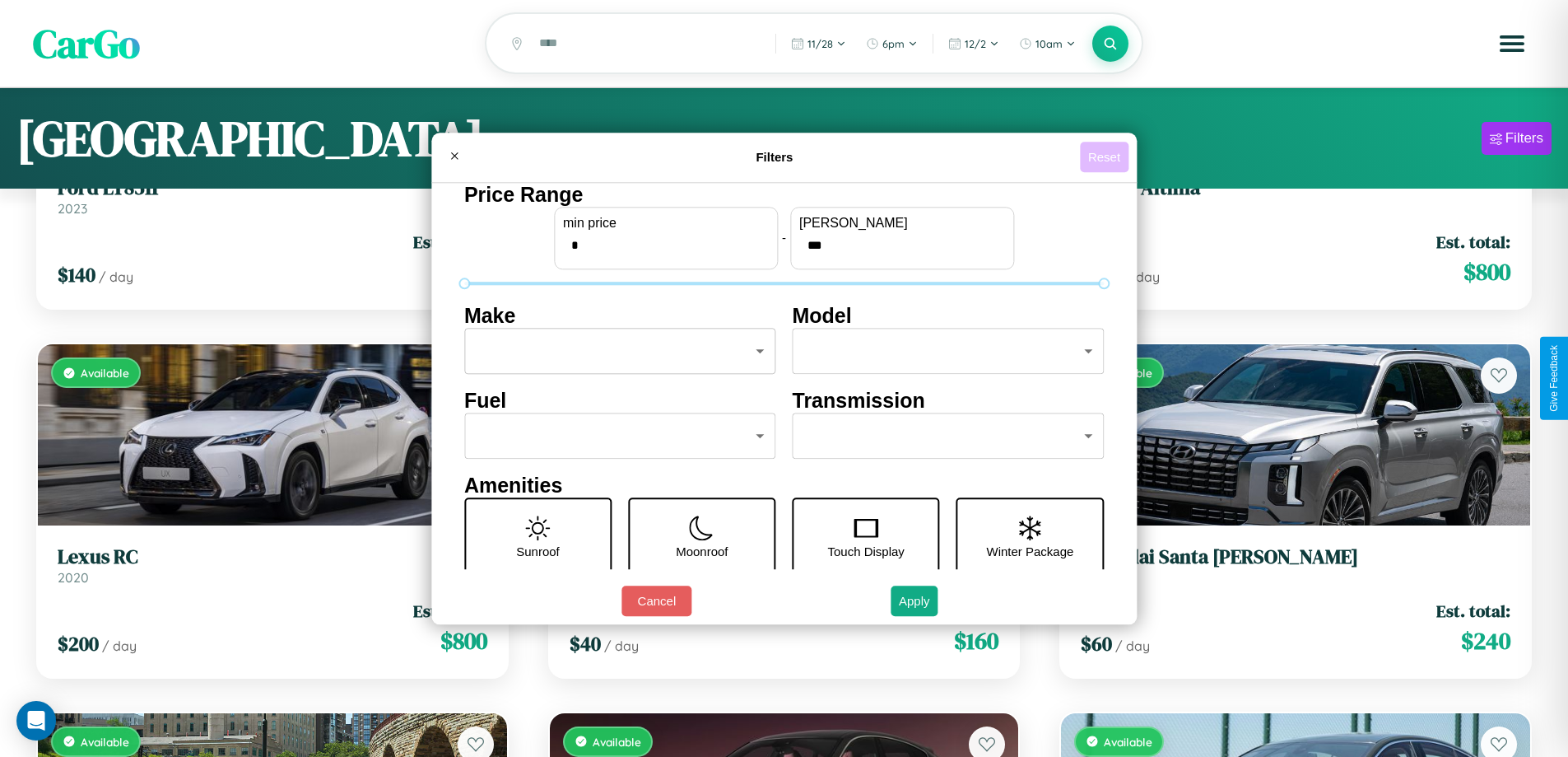
click at [1106, 156] on button "Reset" at bounding box center [1104, 156] width 49 height 31
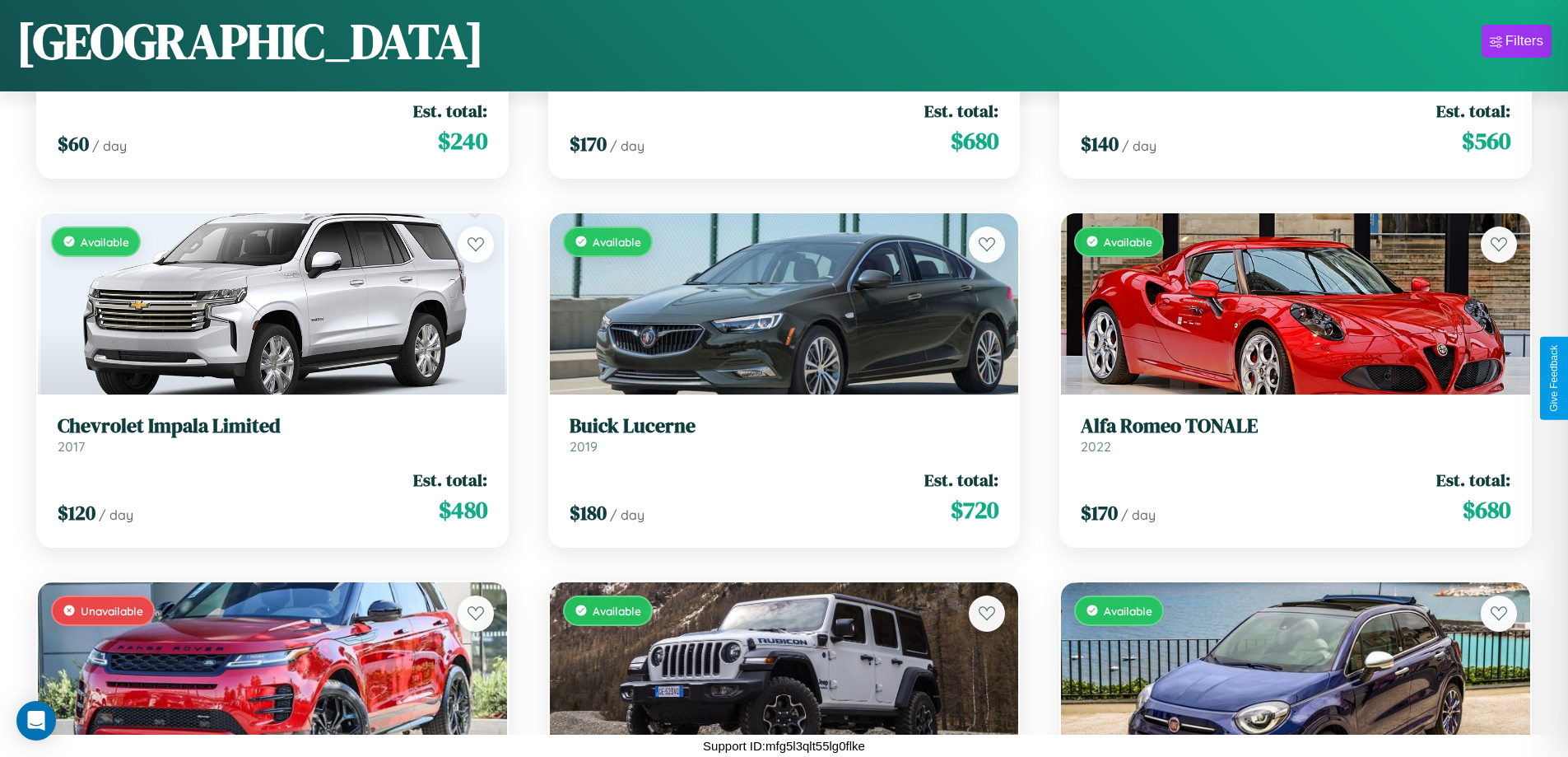
scroll to position [5763, 0]
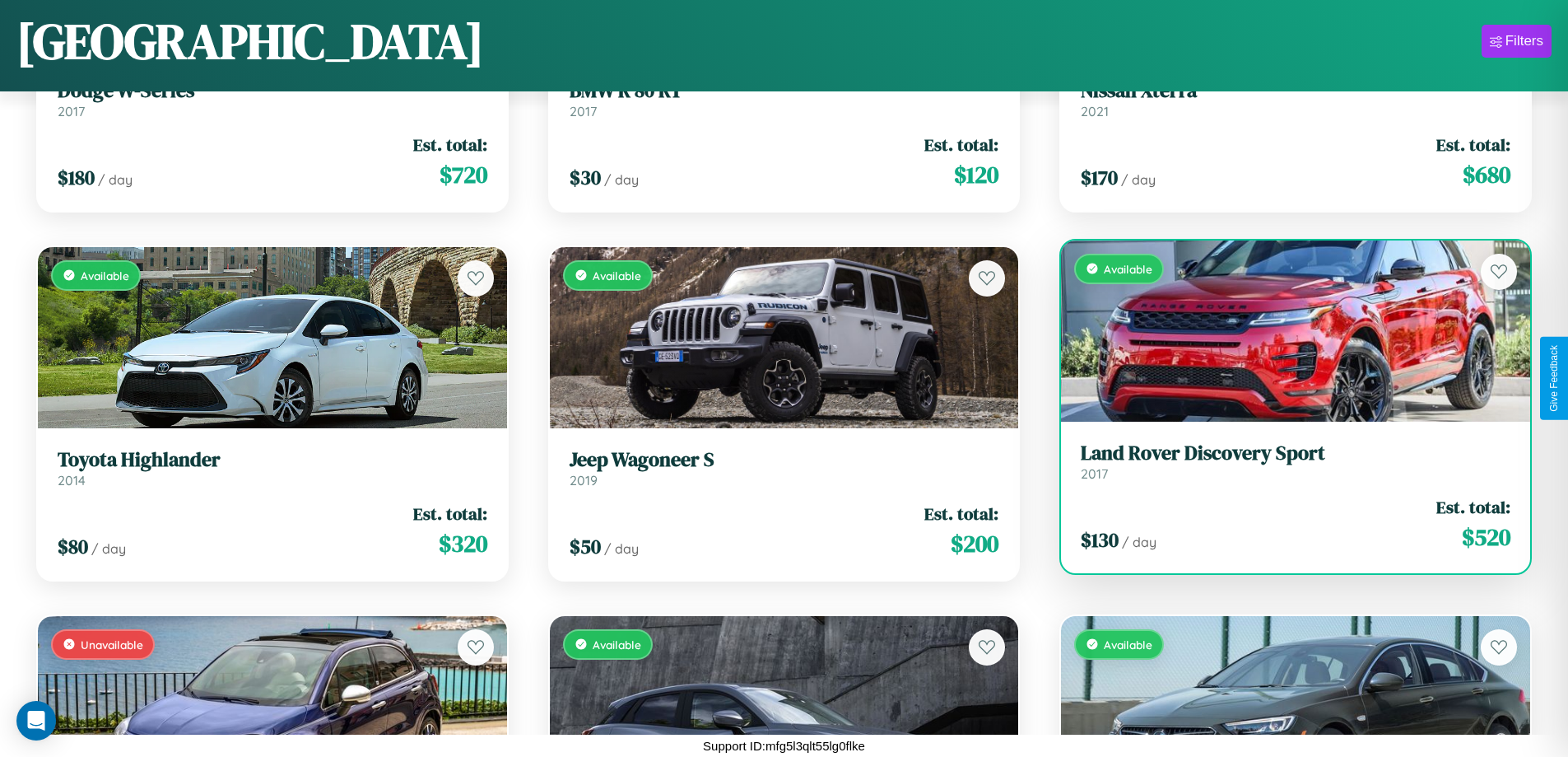
click at [1285, 467] on link "Land Rover Discovery Sport 2017" at bounding box center [1295, 461] width 430 height 40
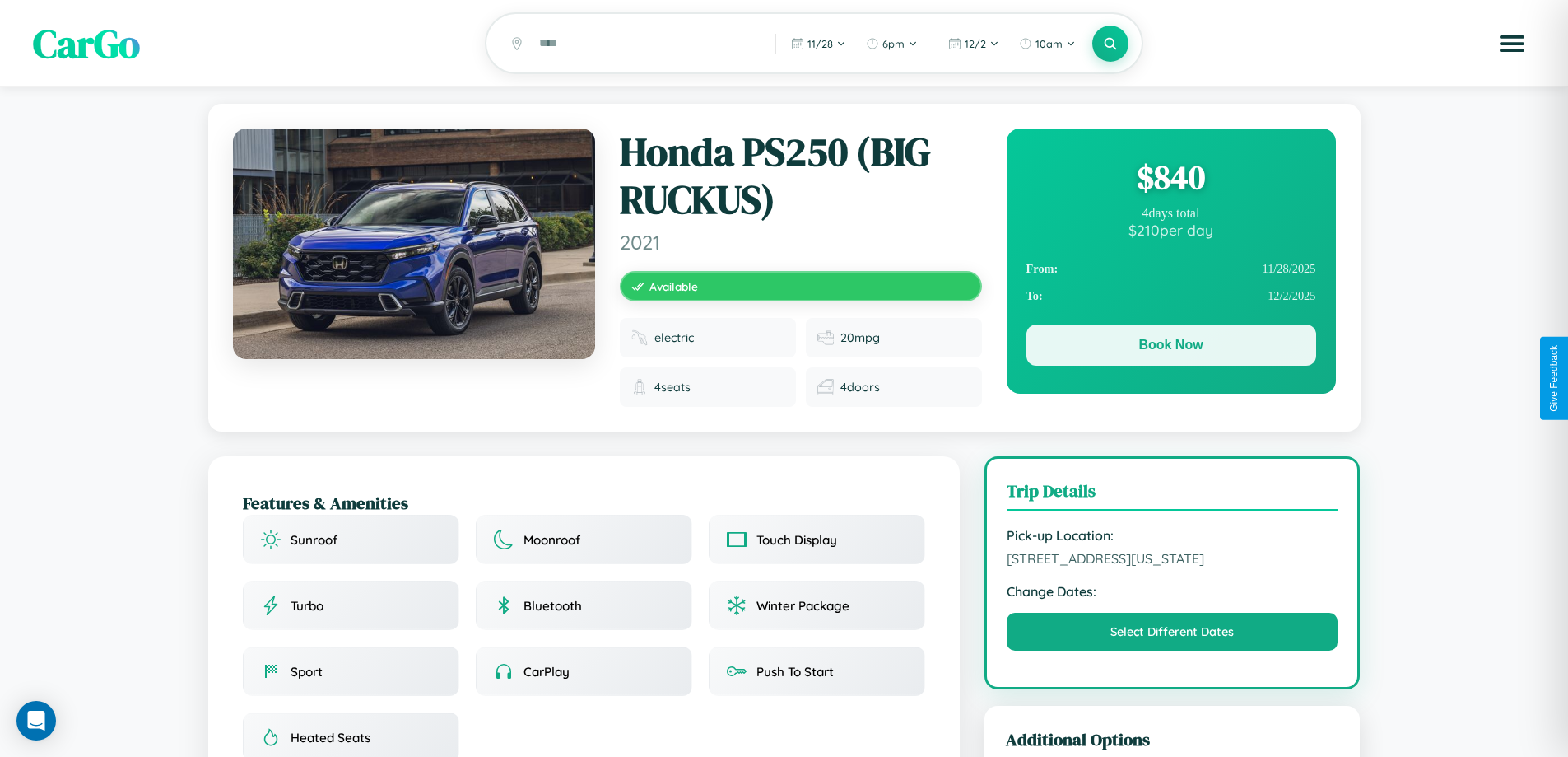
click at [1171, 348] on button "Book Now" at bounding box center [1171, 344] width 289 height 41
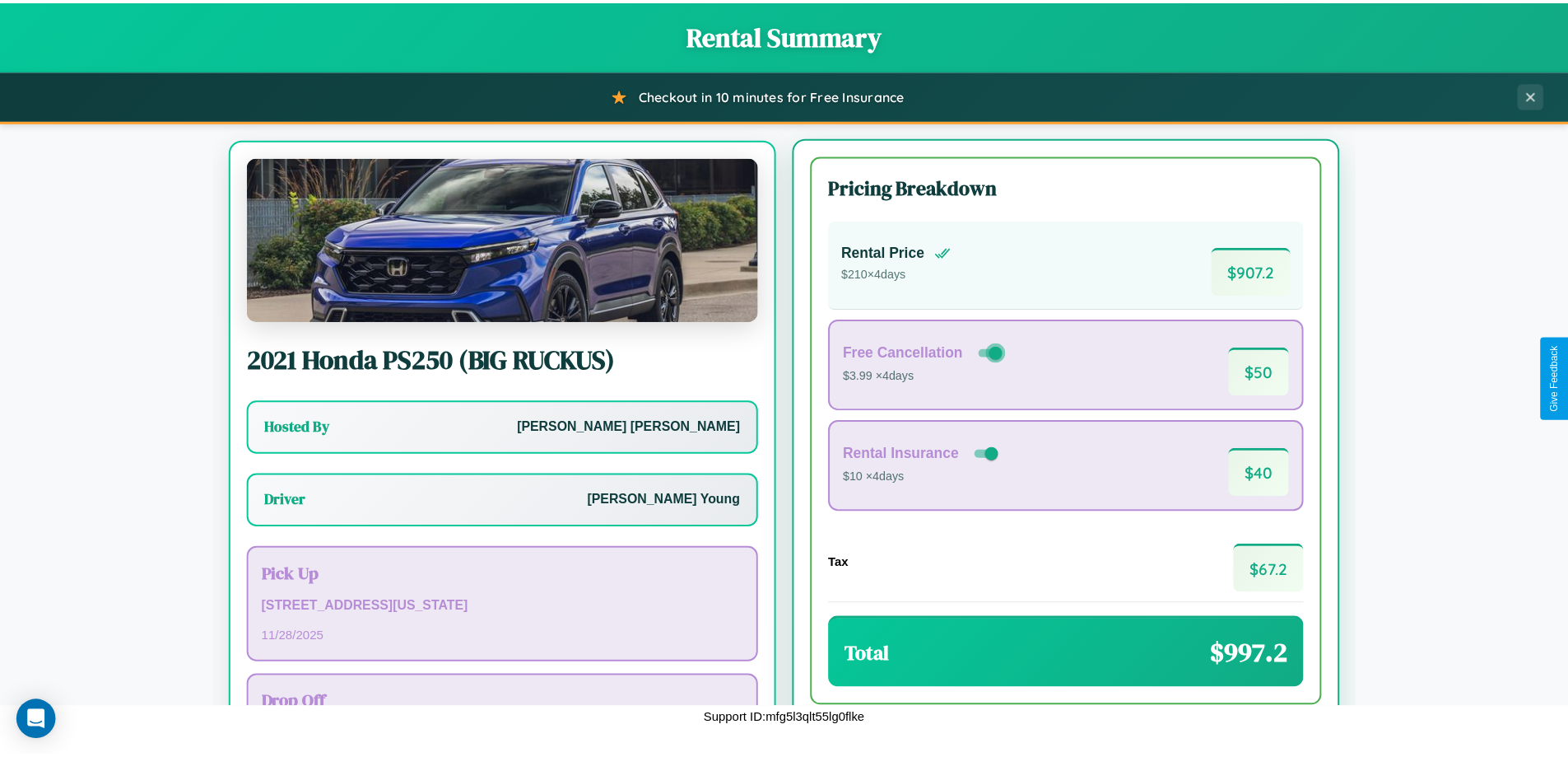
scroll to position [77, 0]
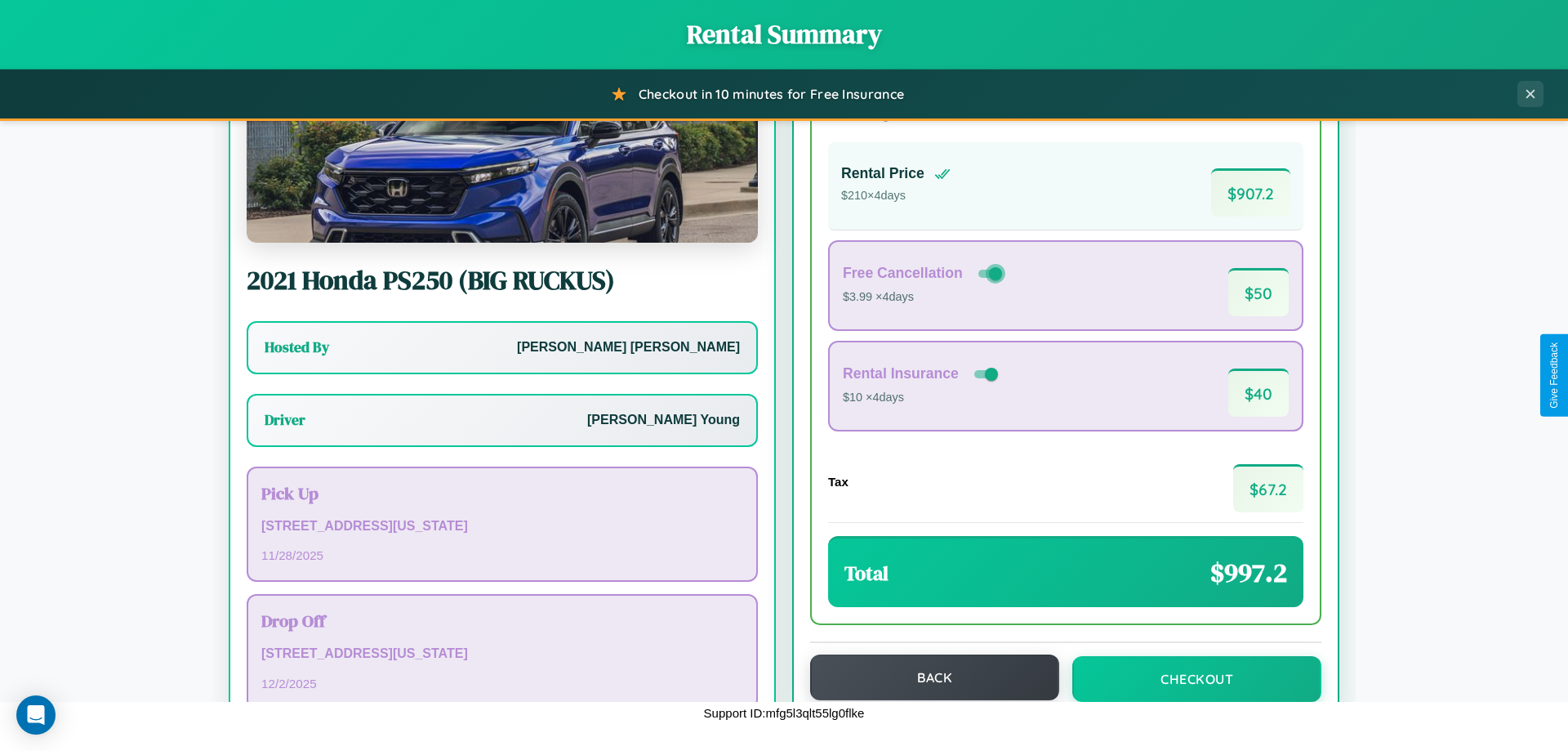
click at [927, 677] on button "Back" at bounding box center [935, 677] width 249 height 46
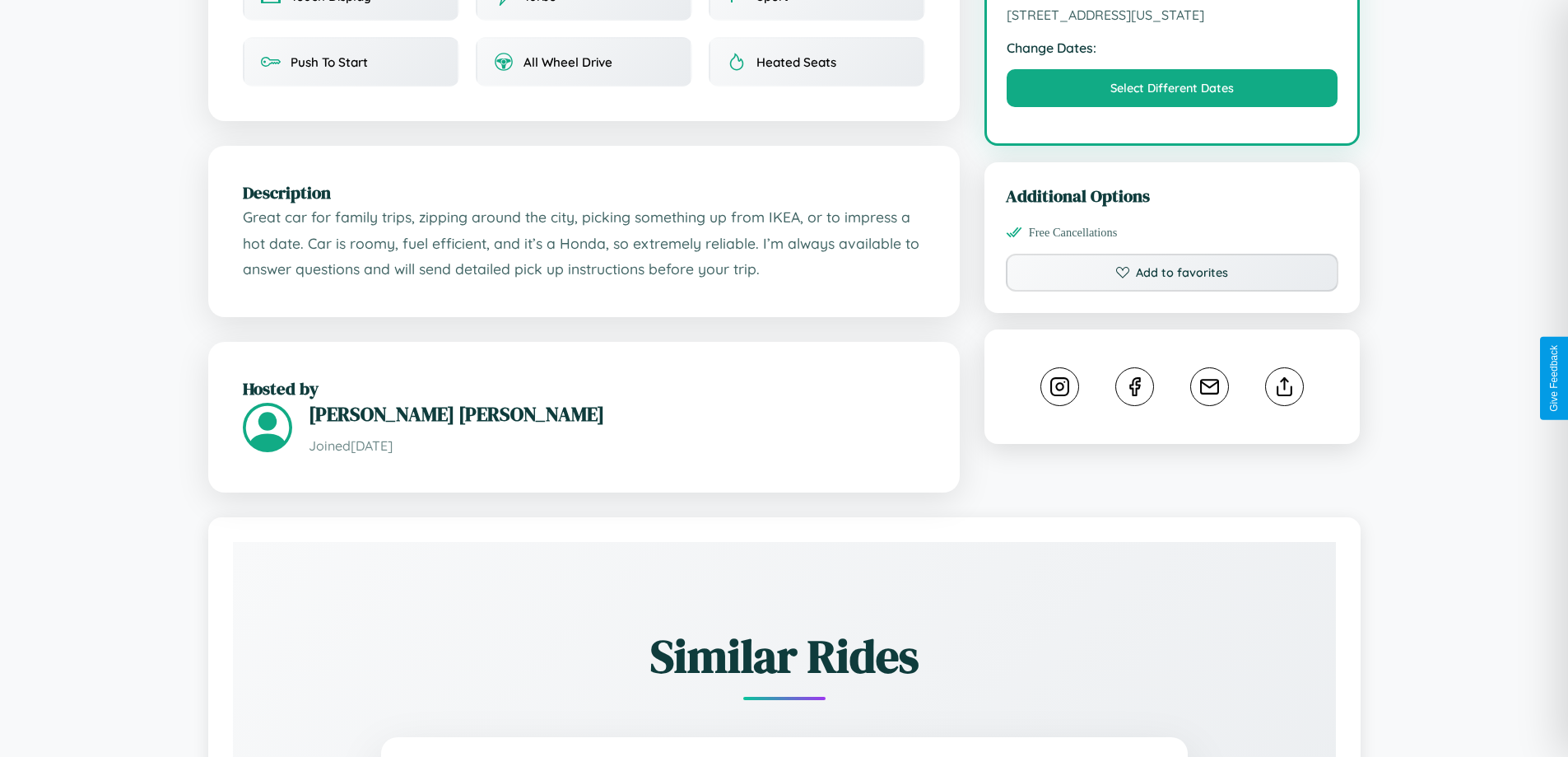
scroll to position [557, 0]
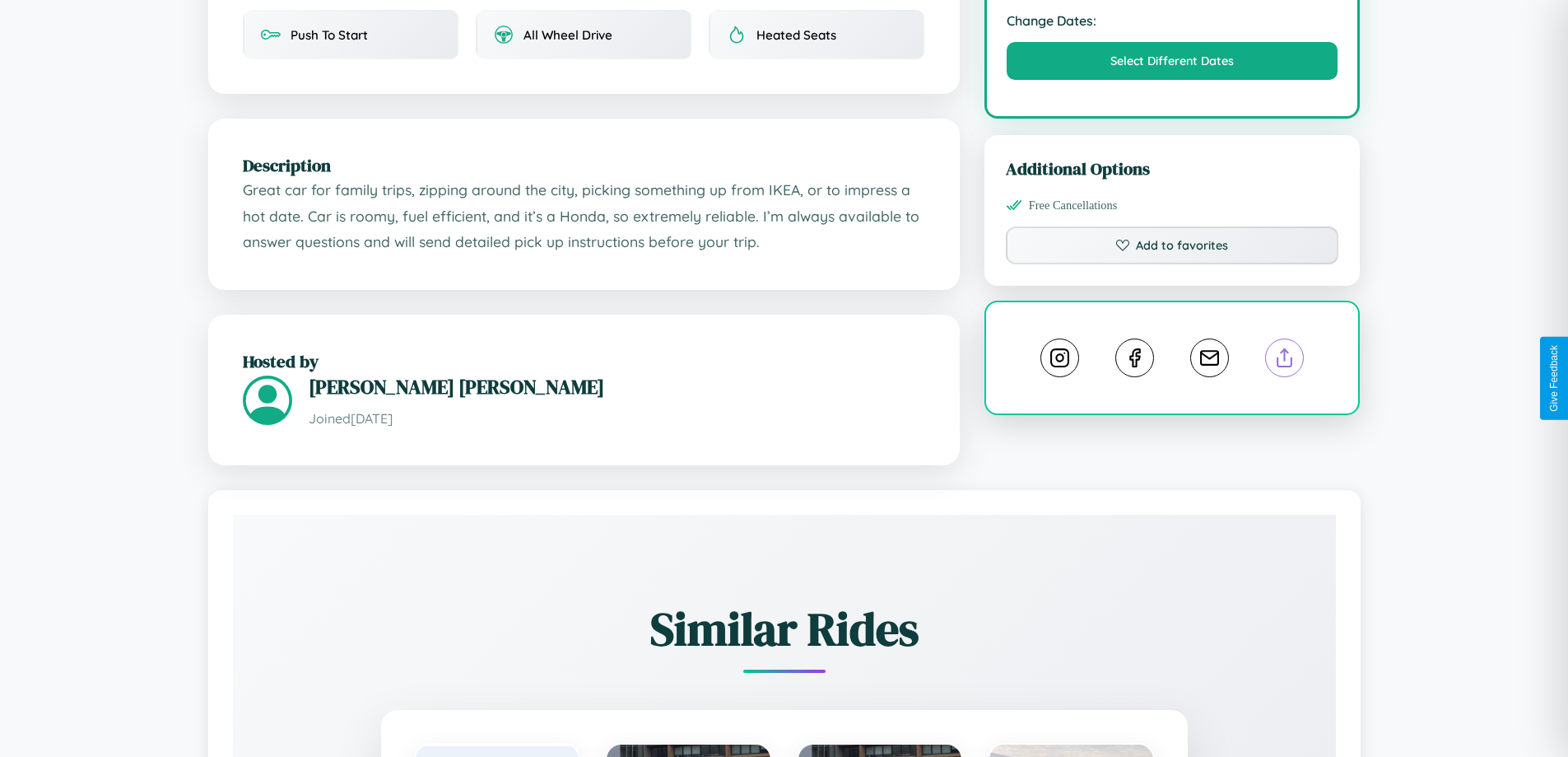
click at [1285, 361] on line at bounding box center [1285, 354] width 0 height 11
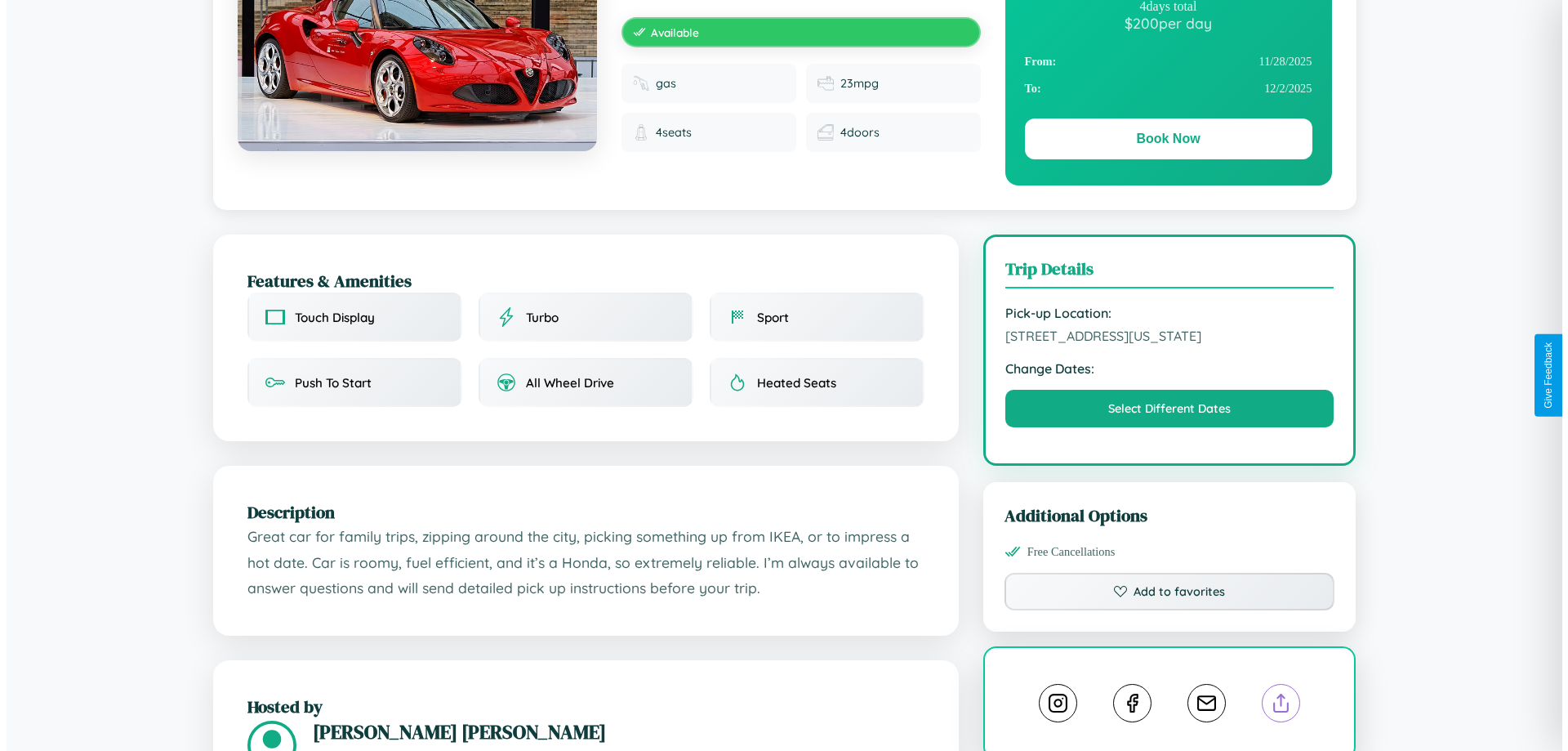
scroll to position [0, 0]
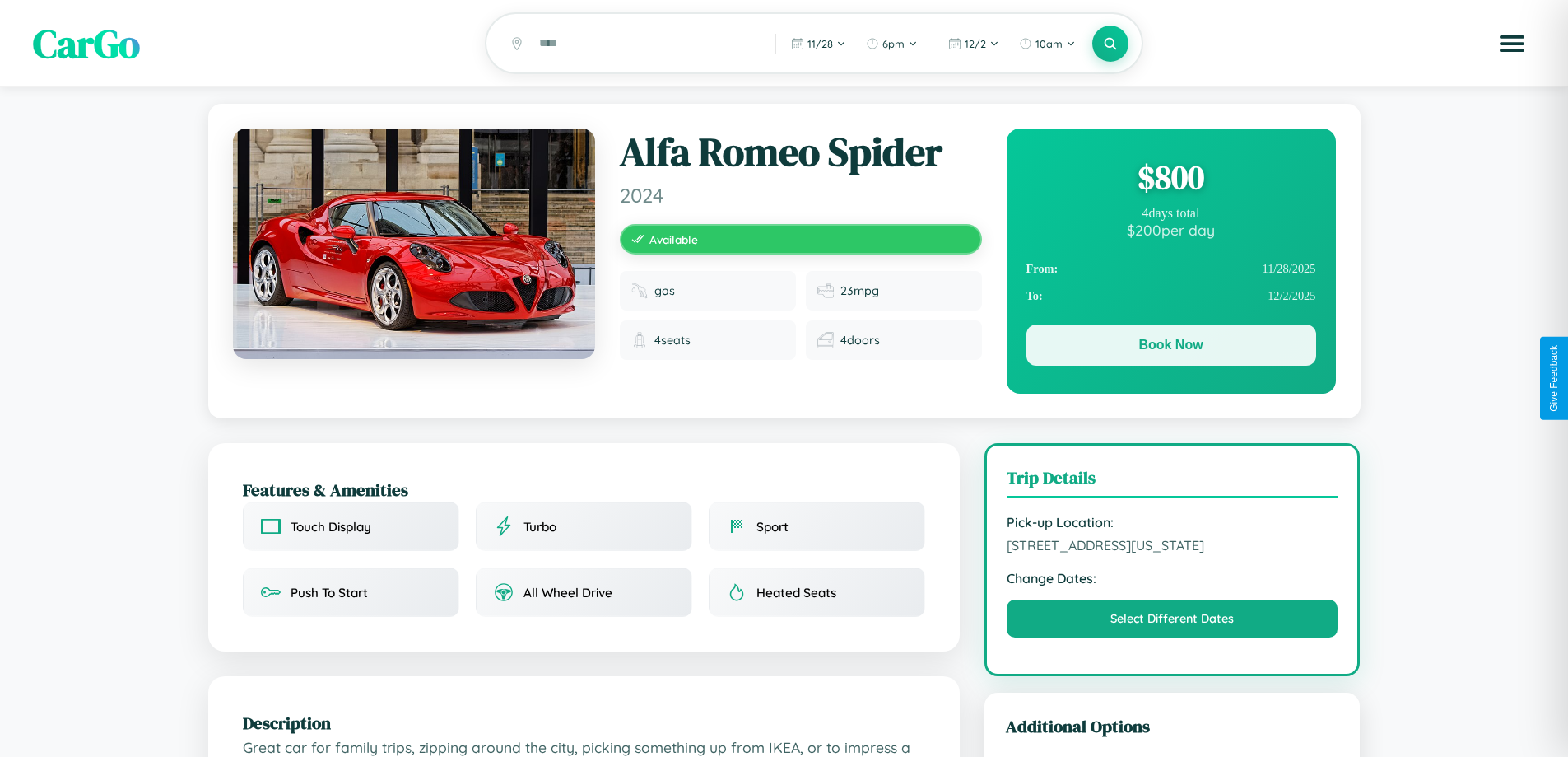
click at [1171, 348] on button "Book Now" at bounding box center [1171, 344] width 289 height 41
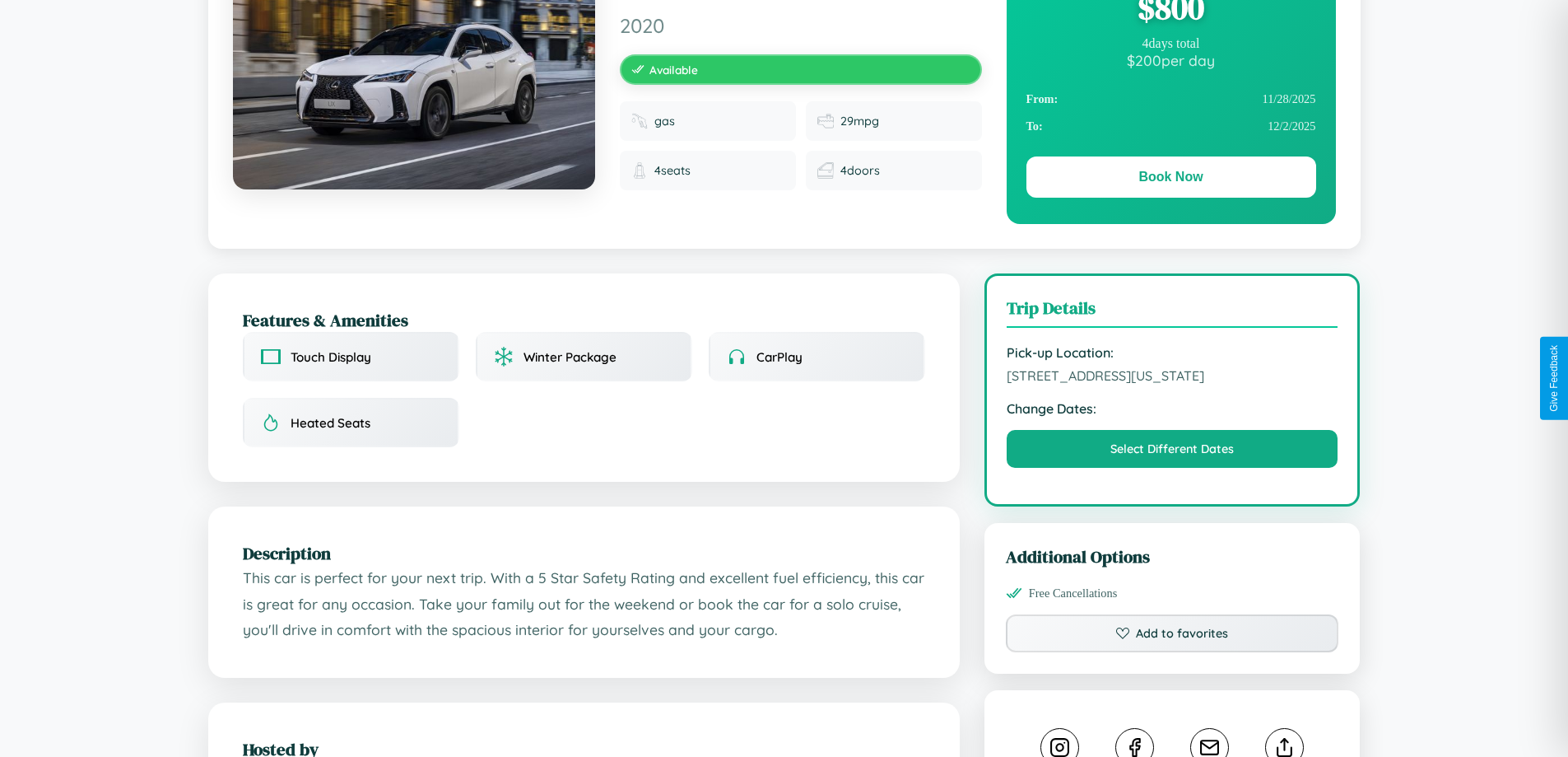
scroll to position [444, 0]
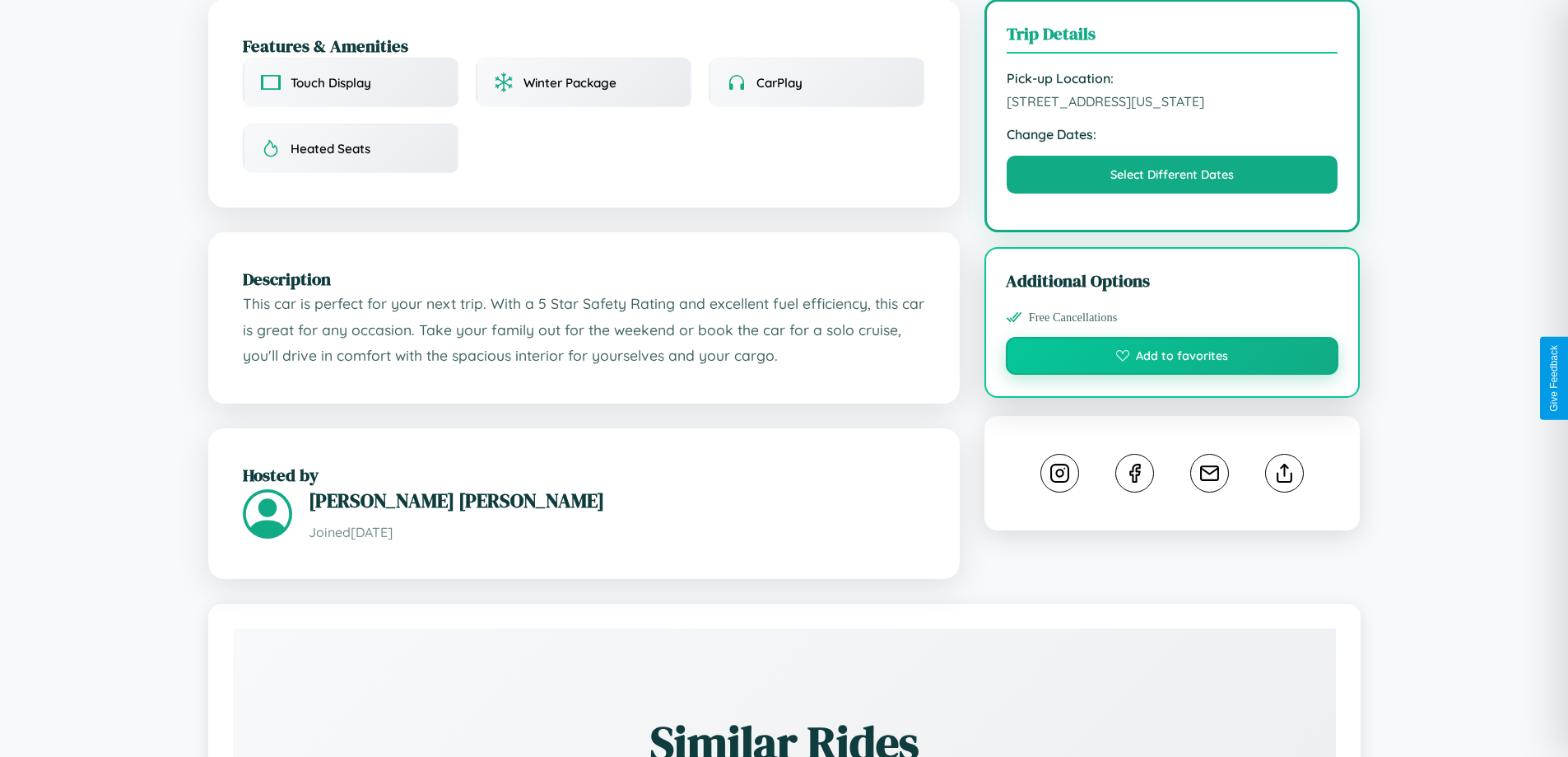
click at [1172, 375] on button "Add to favorites" at bounding box center [1172, 355] width 333 height 38
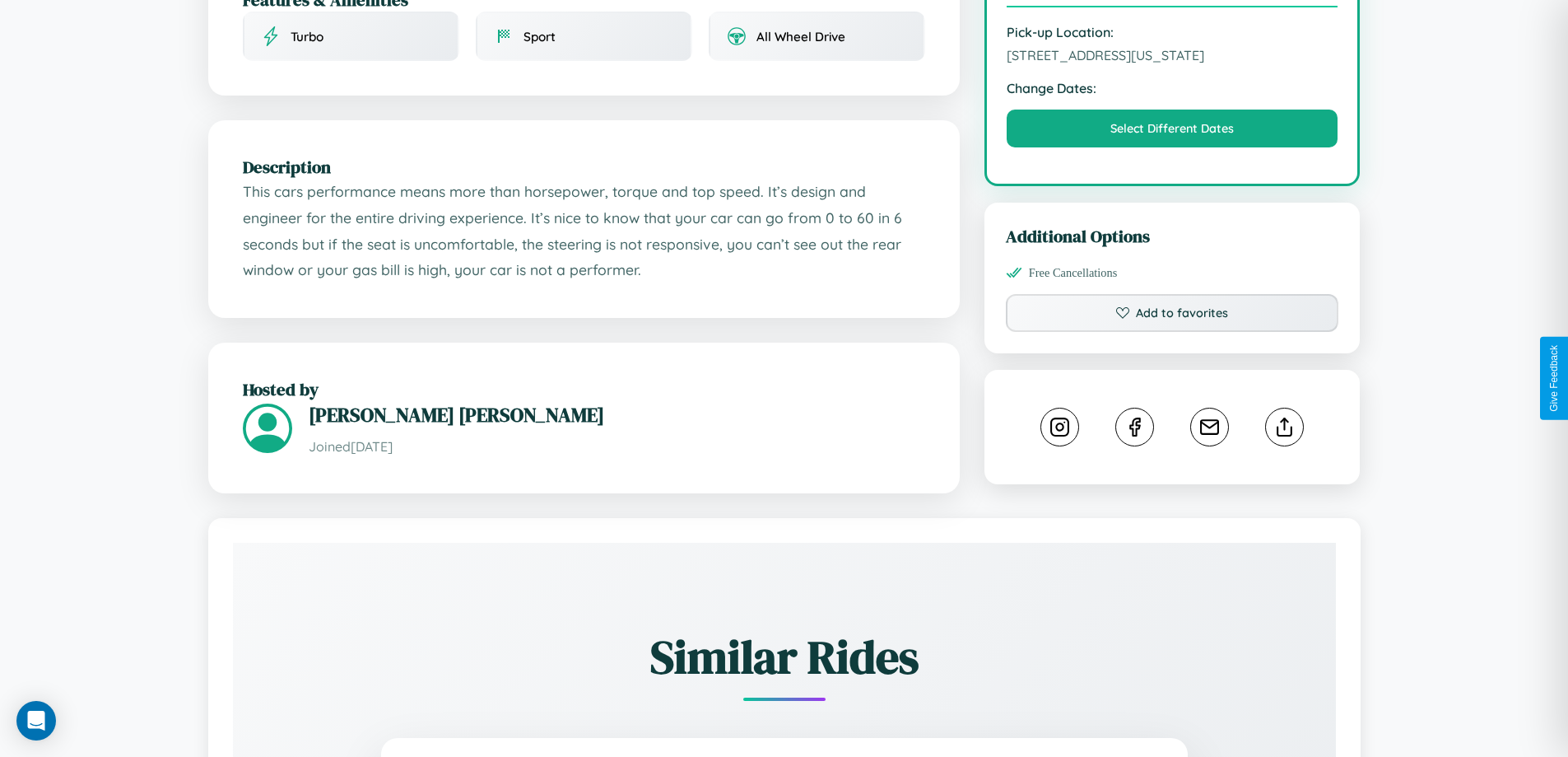
scroll to position [570, 0]
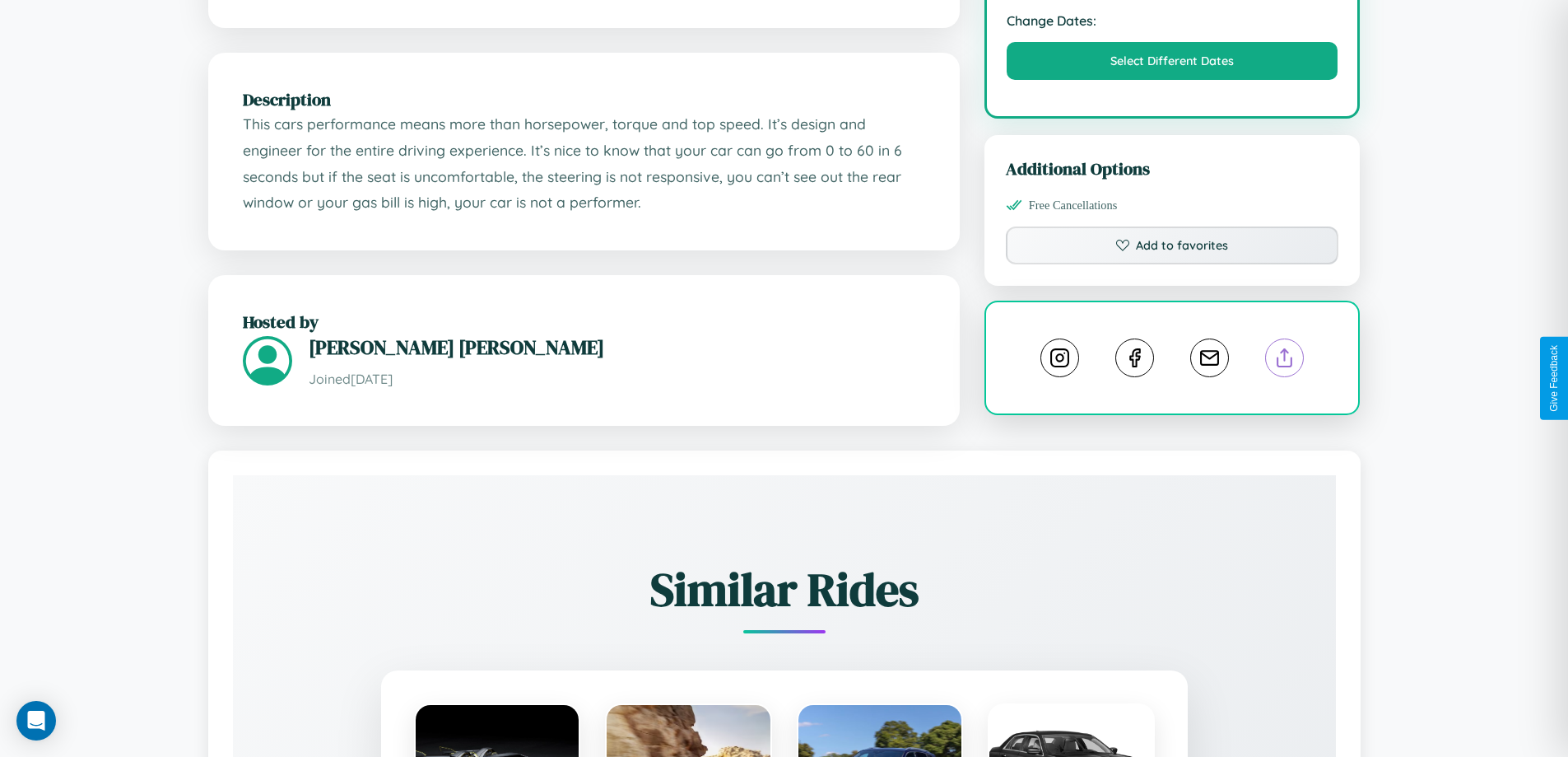
click at [1285, 361] on line at bounding box center [1285, 354] width 0 height 11
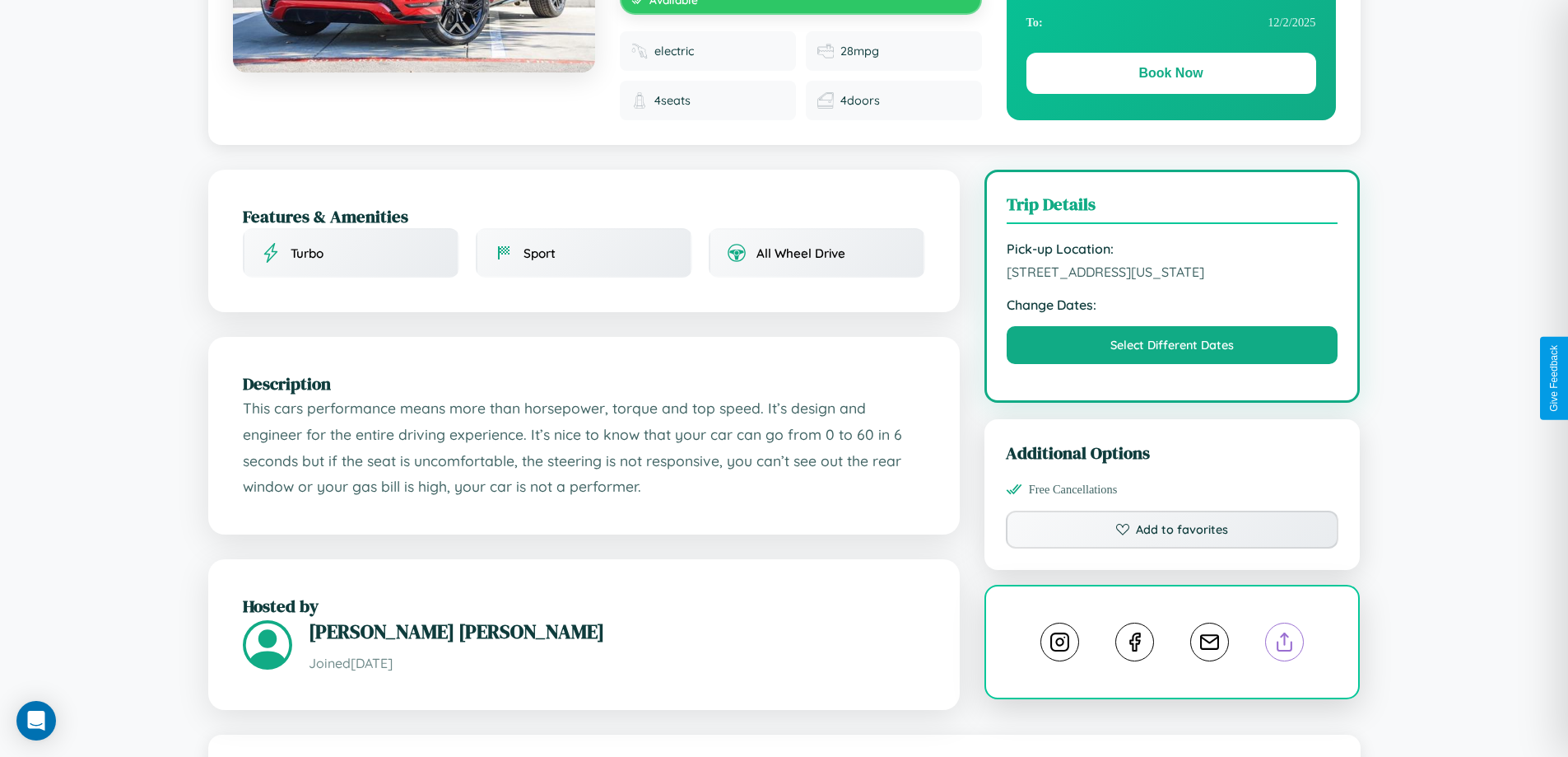
scroll to position [191, 0]
